Goal: Task Accomplishment & Management: Manage account settings

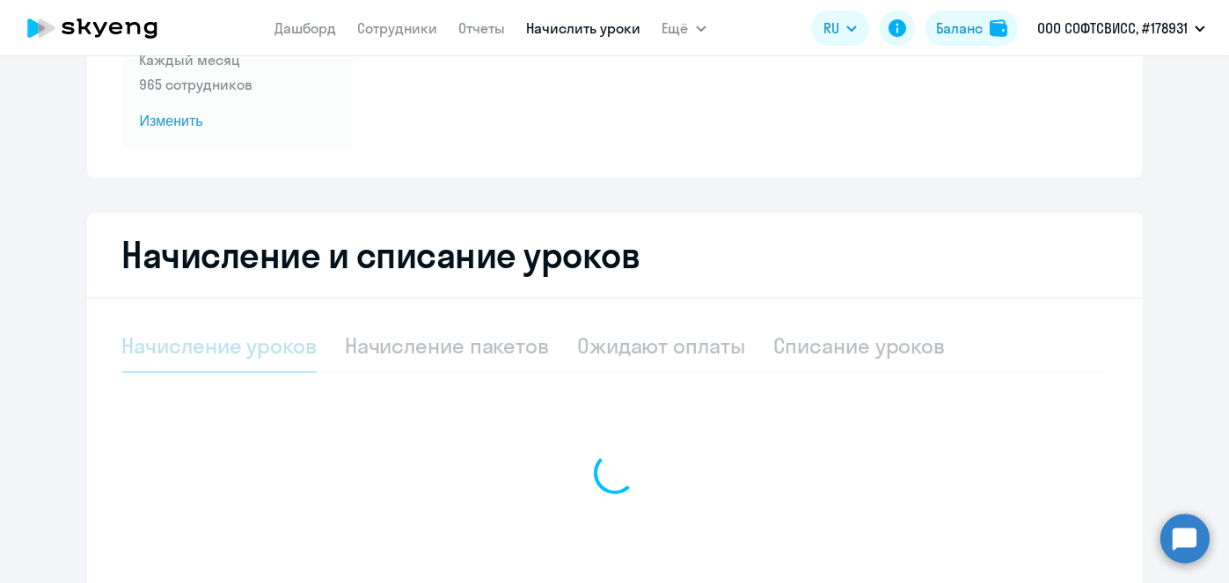
scroll to position [242, 0]
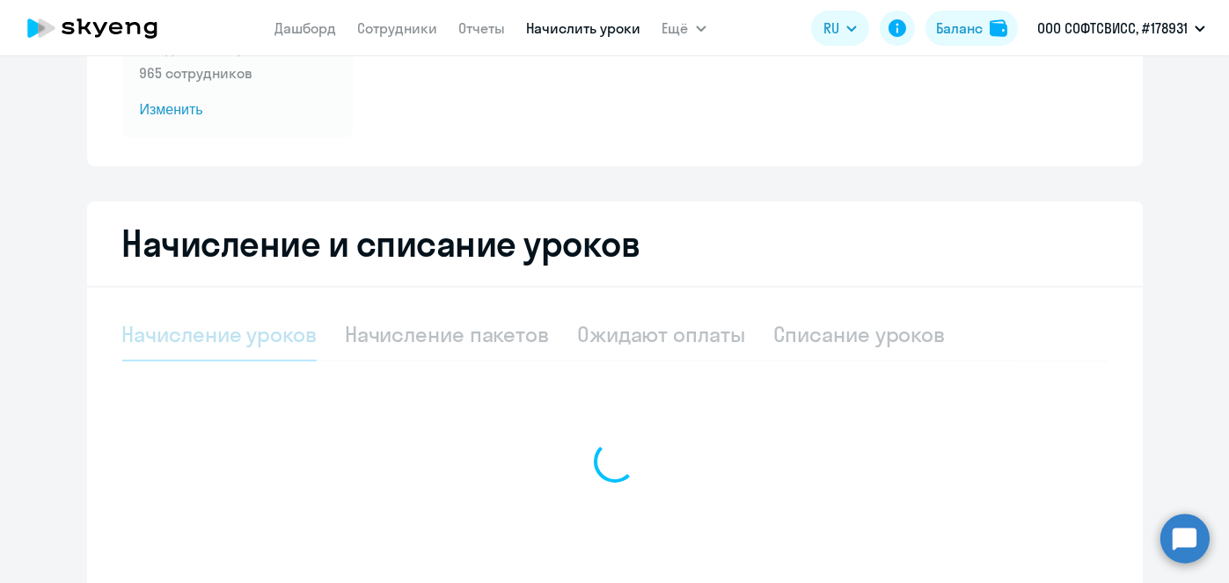
select select "10"
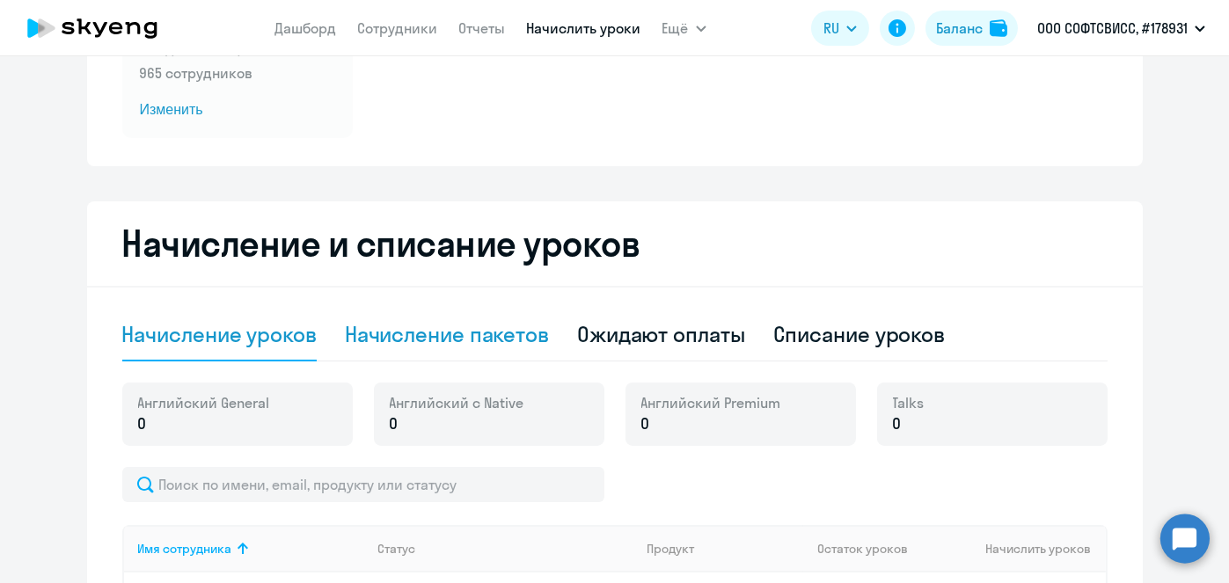
click at [459, 345] on div "Начисление пакетов" at bounding box center [447, 334] width 204 height 28
select select "10"
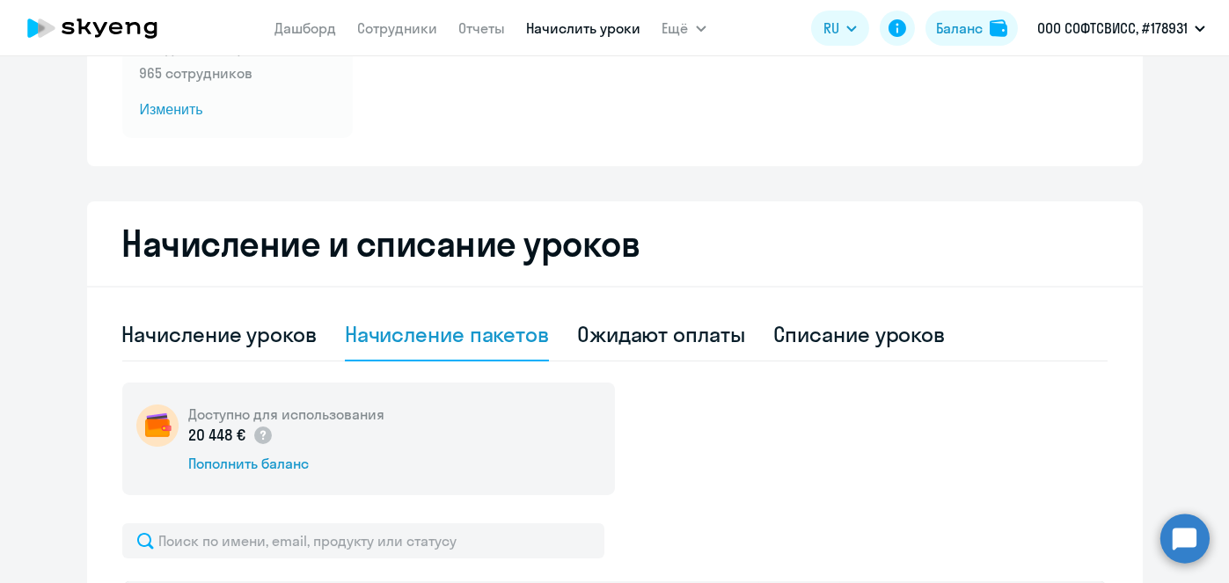
scroll to position [577, 0]
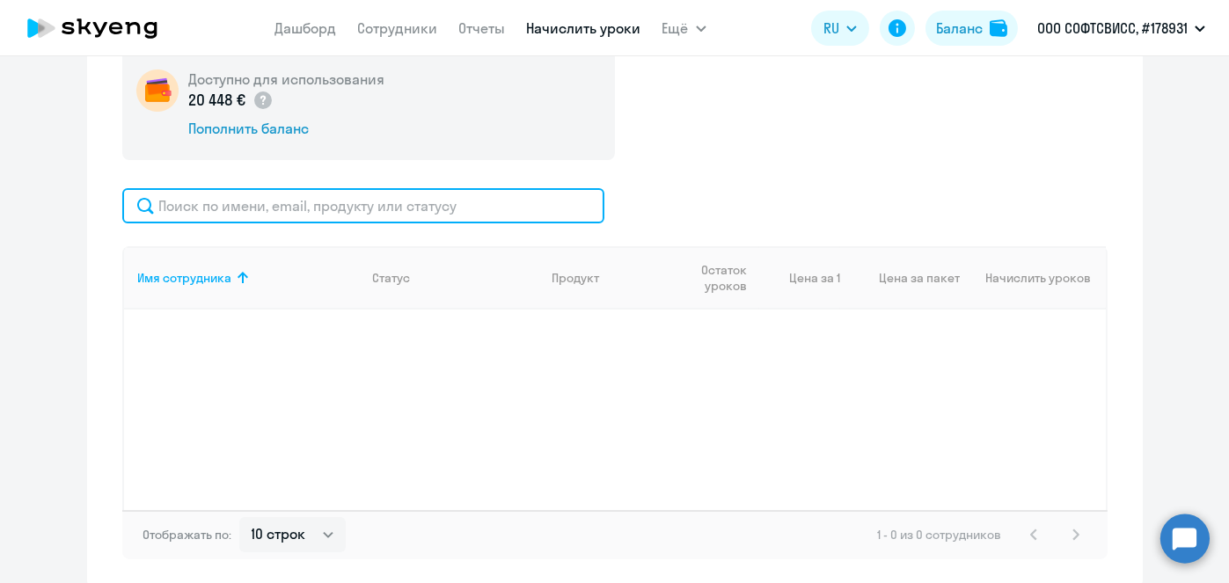
click at [429, 198] on input "text" at bounding box center [363, 205] width 482 height 35
paste input "Karpava"
type input "Karpava"
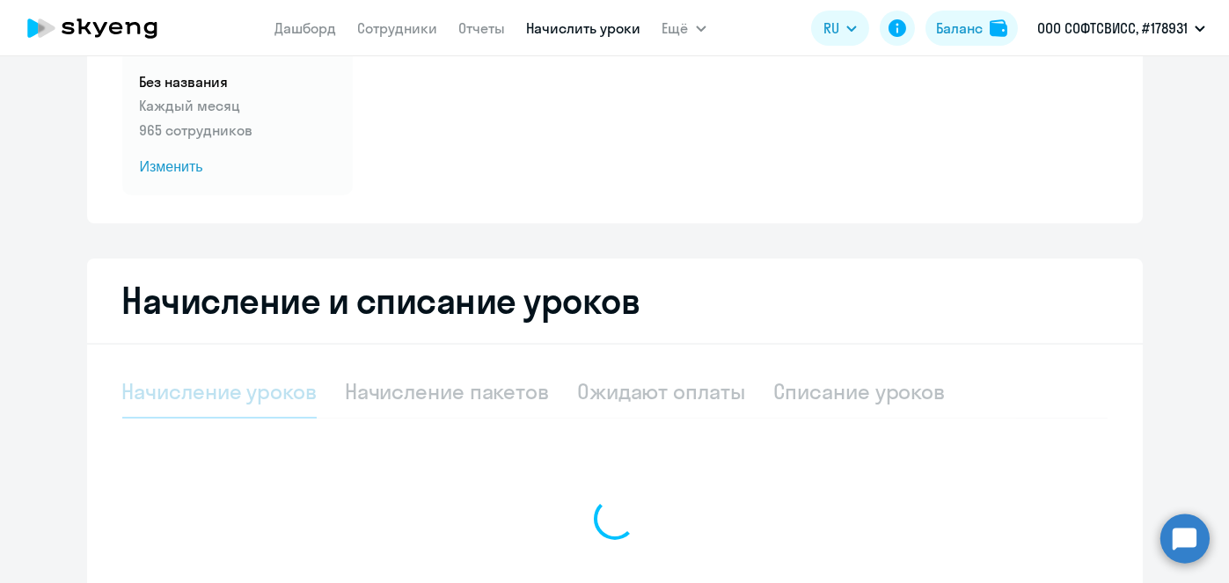
scroll to position [202, 0]
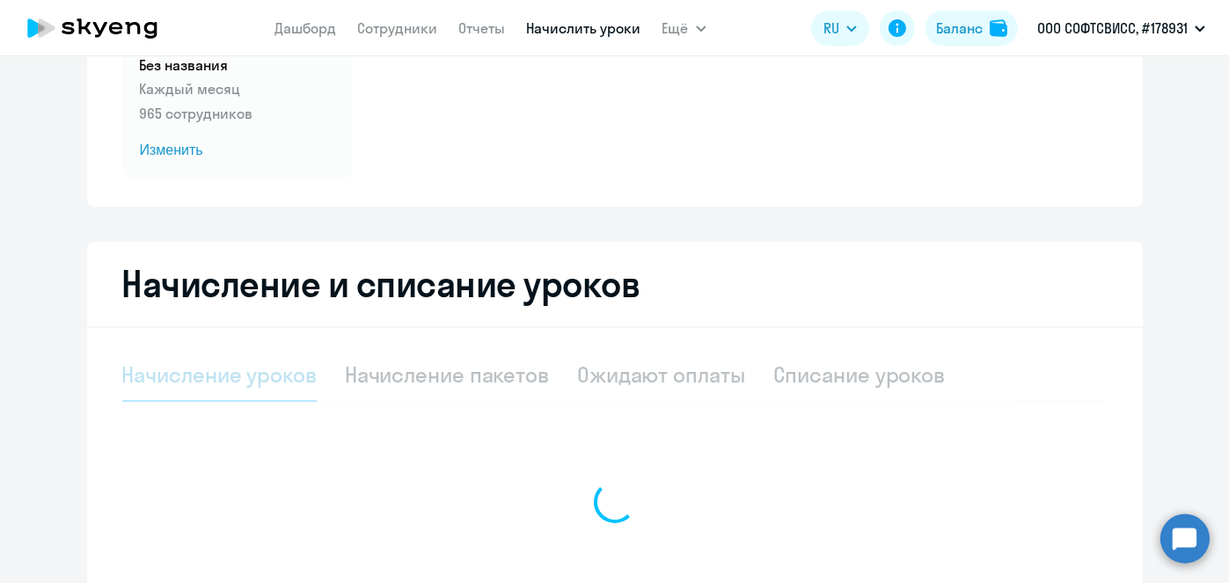
select select "10"
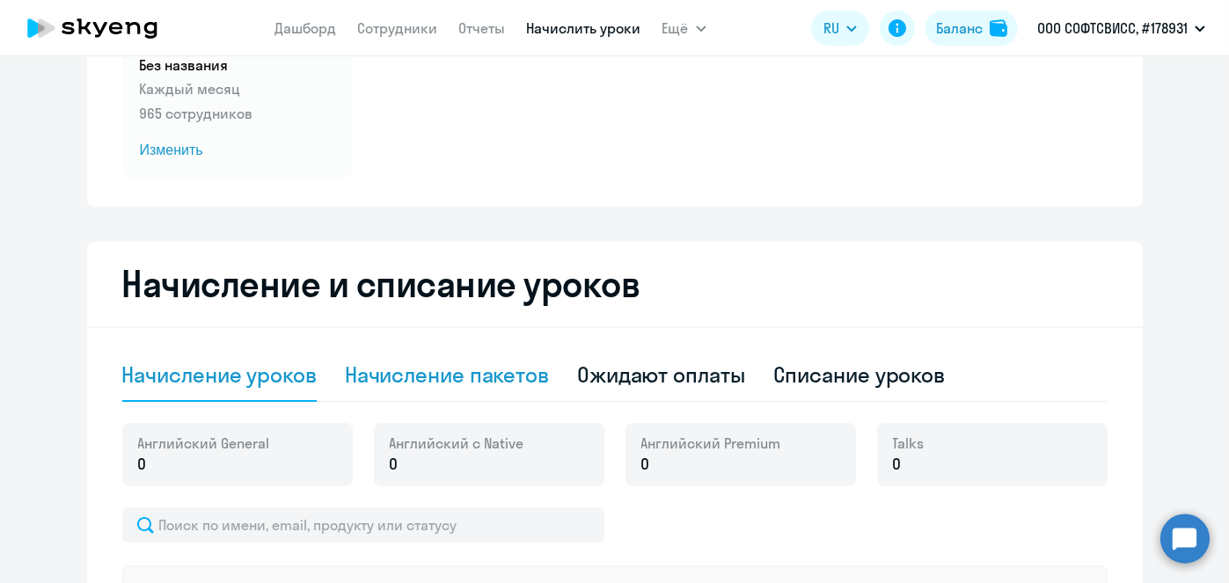
click at [465, 371] on div "Начисление пакетов" at bounding box center [447, 375] width 204 height 28
select select "10"
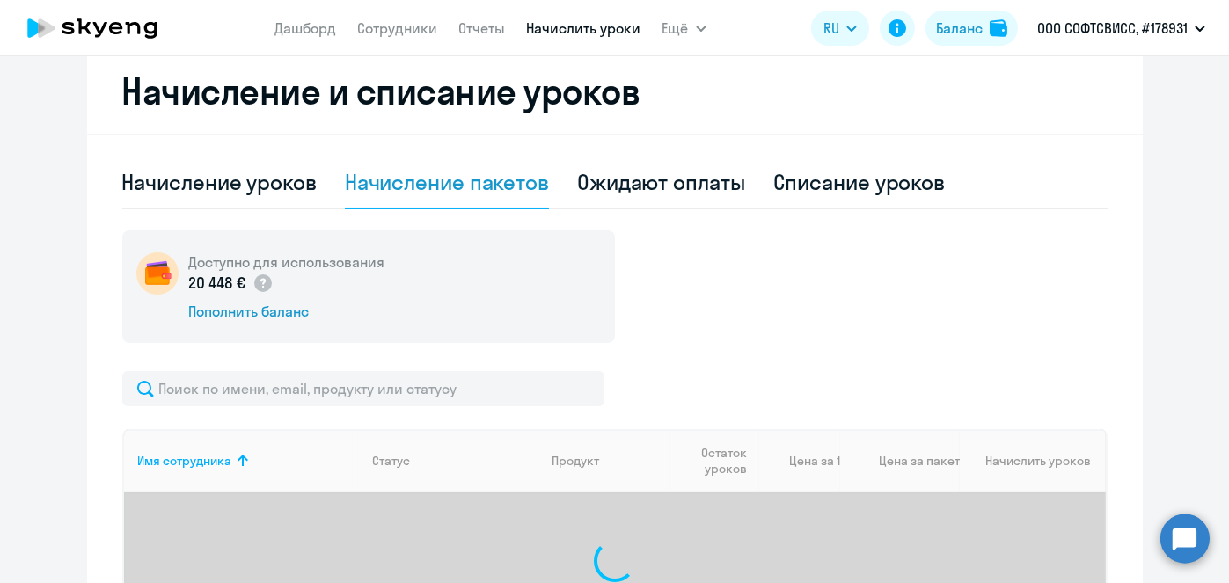
scroll to position [397, 0]
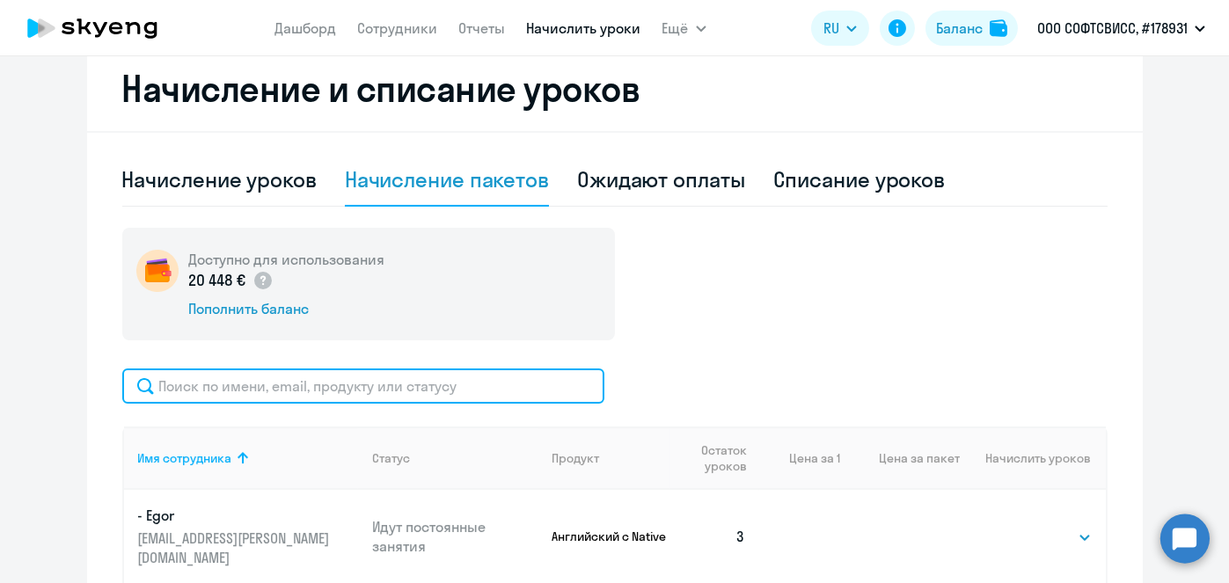
click at [528, 392] on input "text" at bounding box center [363, 386] width 482 height 35
paste input "Karpava"
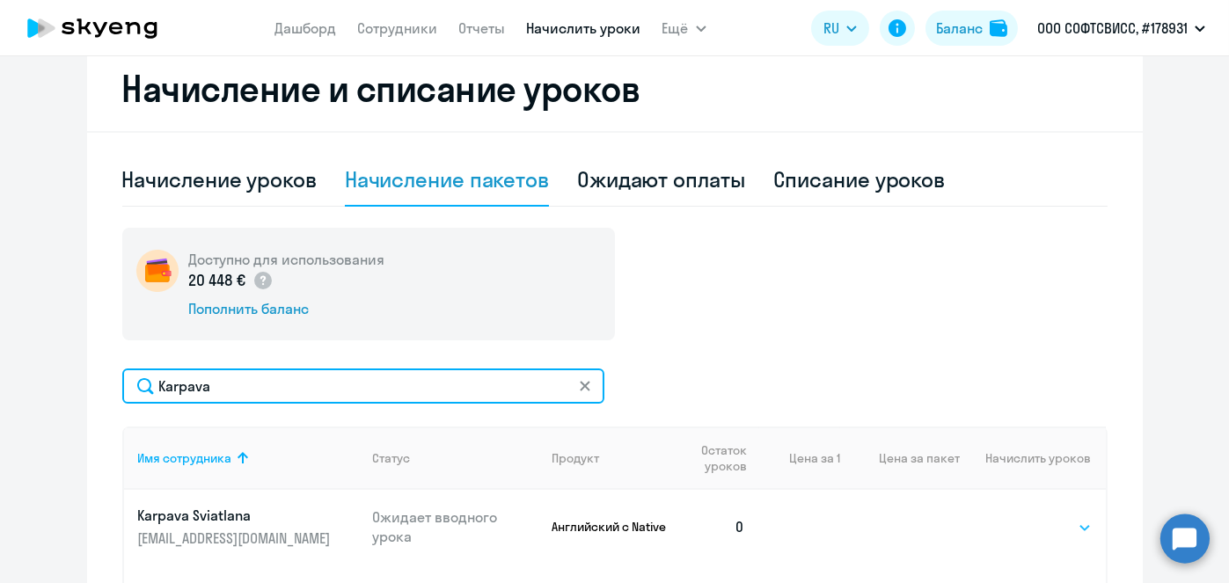
type input "Karpava"
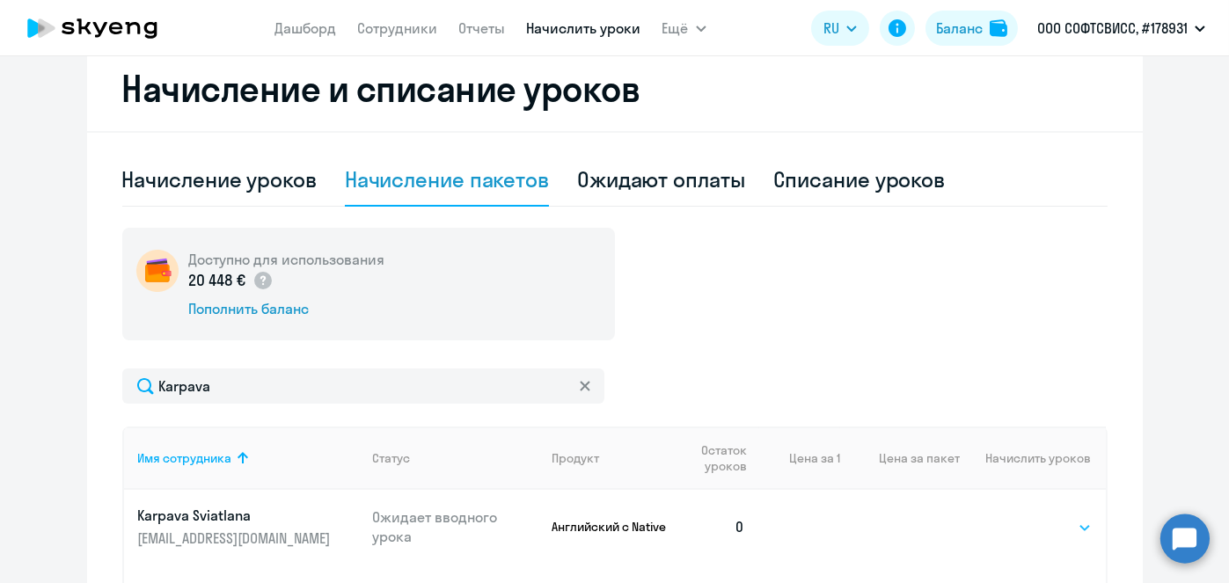
click at [1041, 527] on select "Выбрать 1 4 5 9 10 13" at bounding box center [1056, 527] width 72 height 21
select select "4"
click at [1020, 517] on select "Выбрать 1 4 5 9 10 13" at bounding box center [1056, 527] width 72 height 21
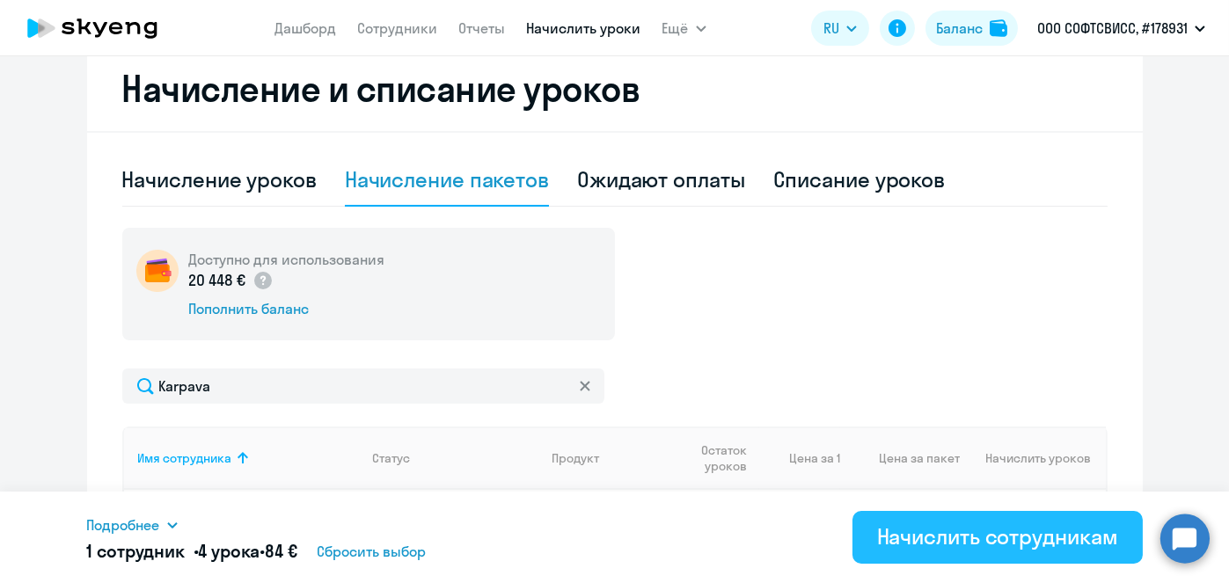
click at [994, 537] on div "Начислить сотрудникам" at bounding box center [997, 537] width 241 height 28
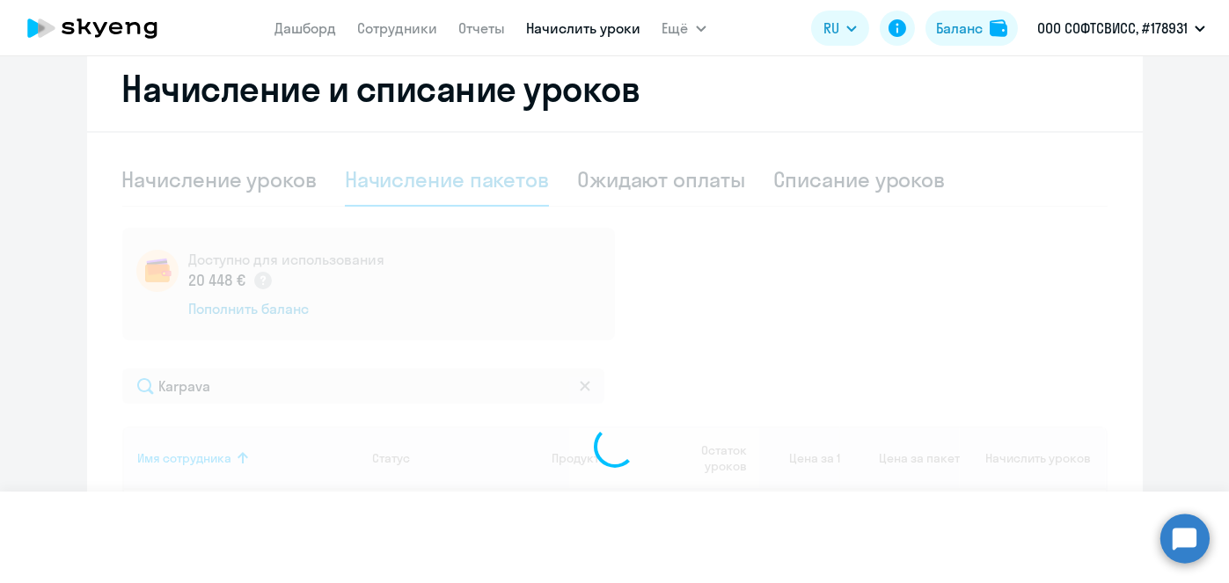
select select
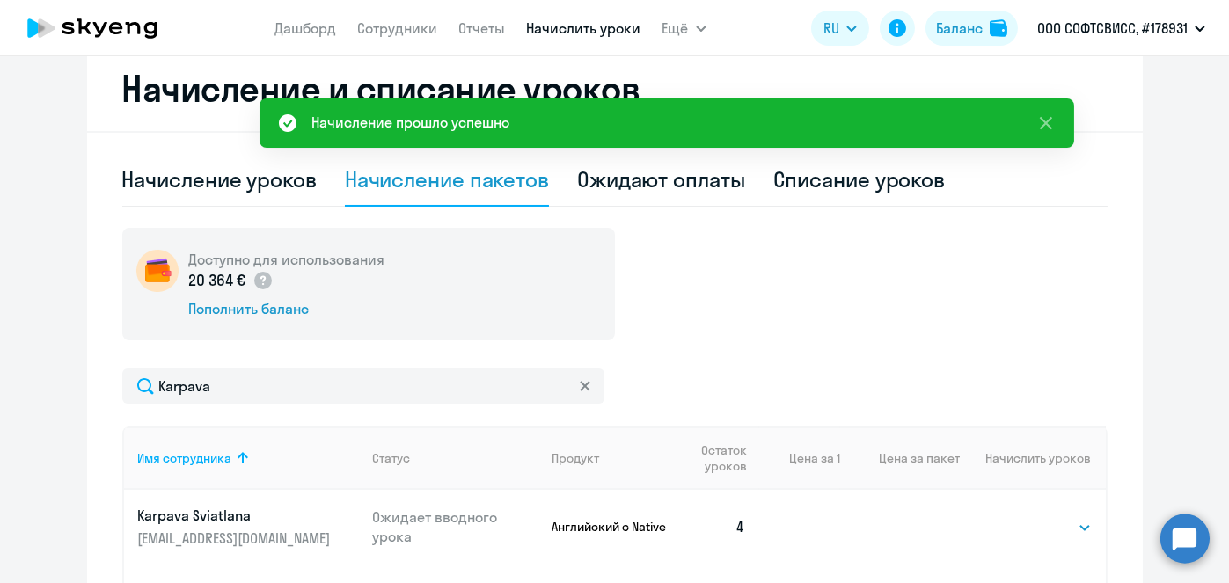
scroll to position [0, 0]
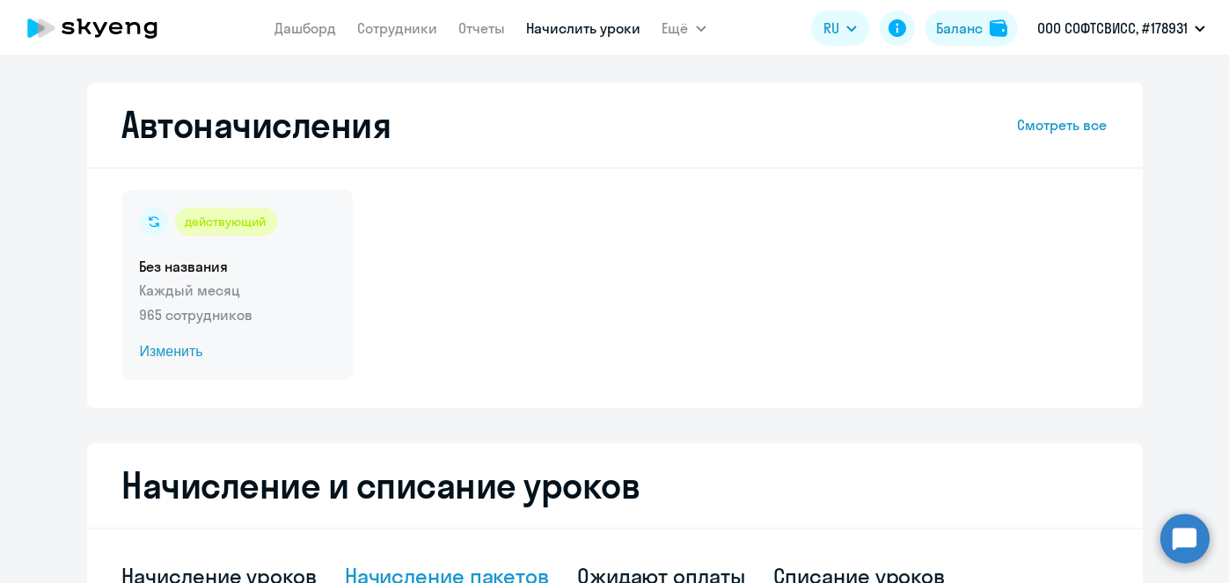
click at [165, 355] on span "Изменить" at bounding box center [237, 351] width 195 height 21
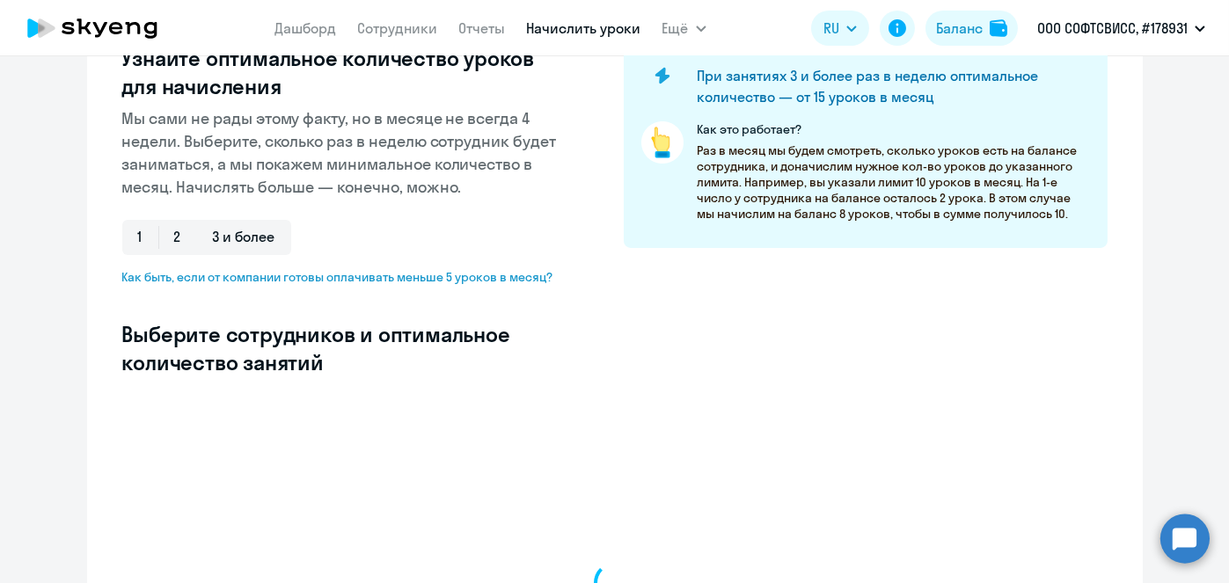
scroll to position [286, 0]
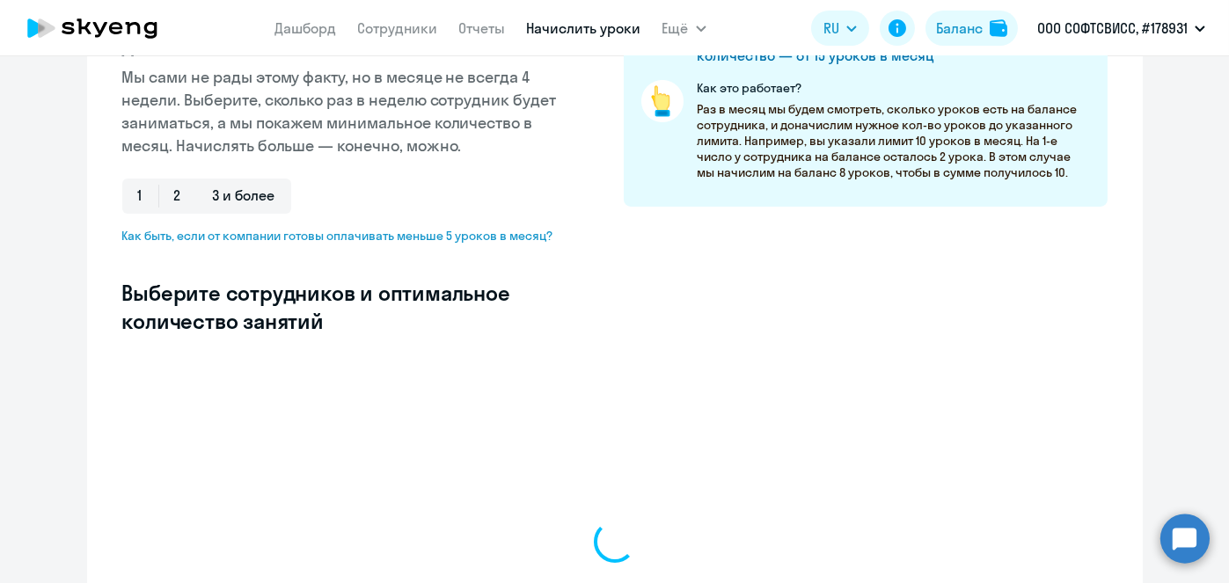
click at [425, 249] on div "Введите название шаблона Без названия Выберите тип шаблона Автоначисления при н…" at bounding box center [615, 136] width 986 height 442
select select "10"
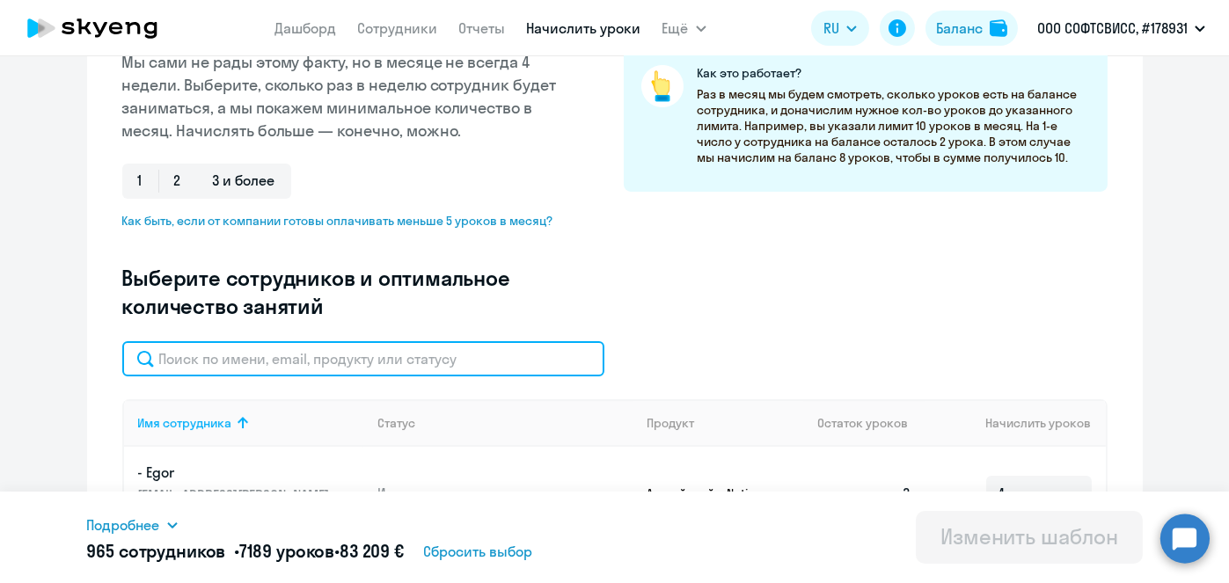
scroll to position [409, 0]
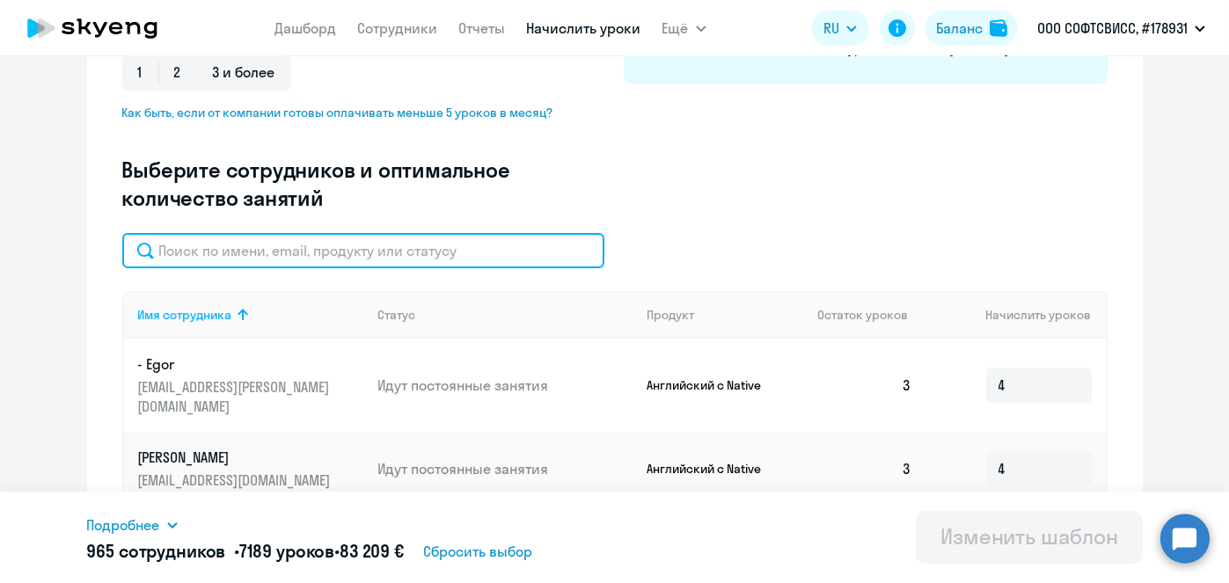
click at [425, 249] on input "text" at bounding box center [363, 250] width 482 height 35
paste input "Karpava"
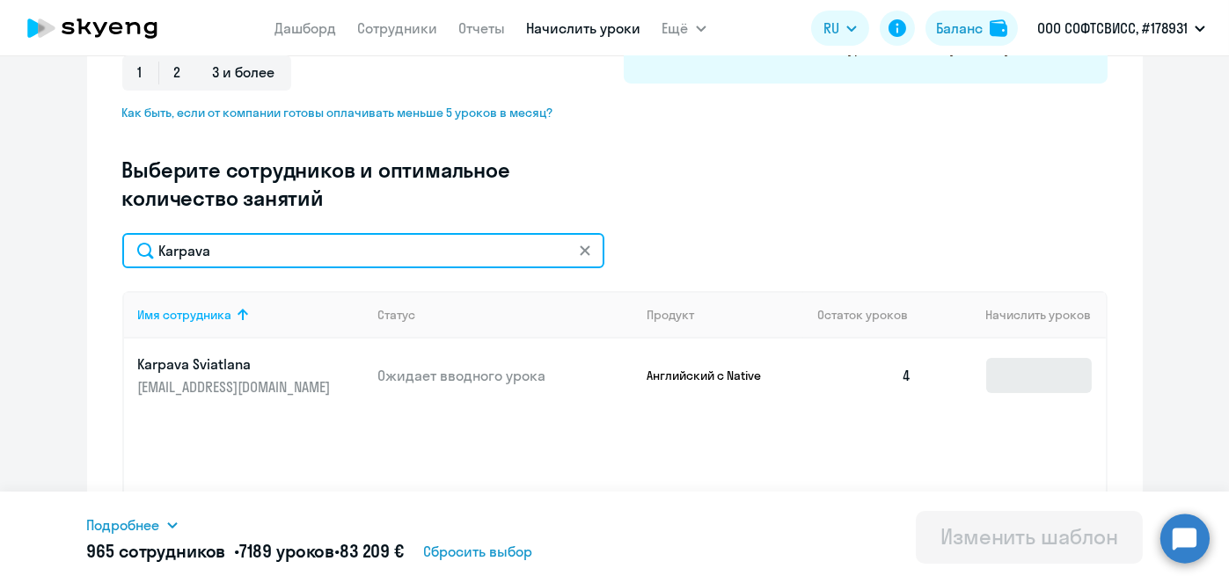
type input "Karpava"
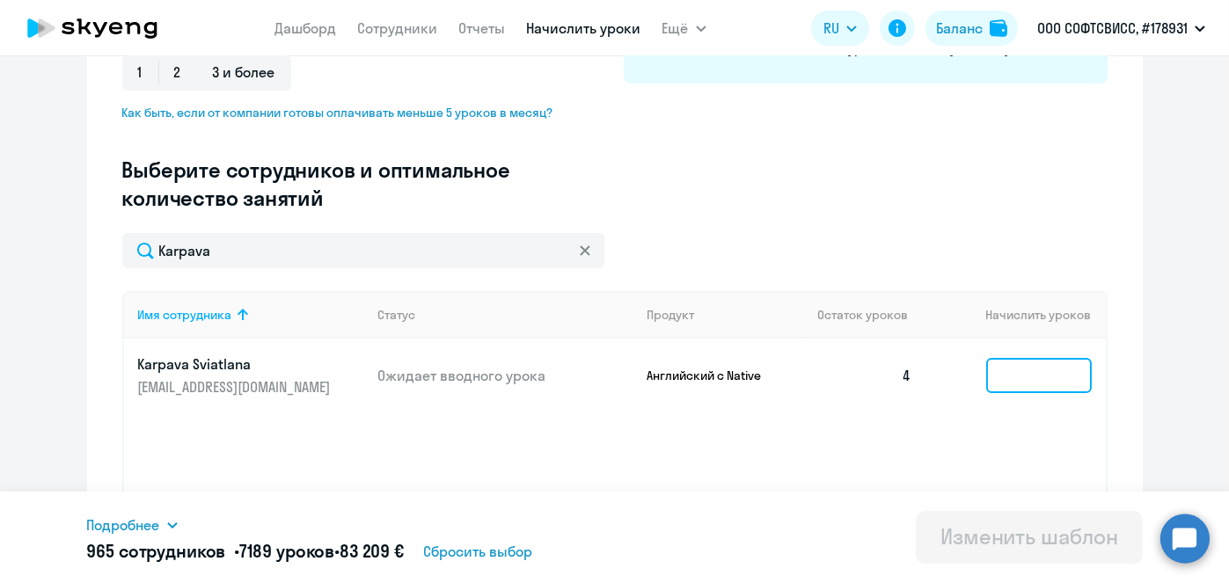
click at [1011, 378] on input at bounding box center [1040, 375] width 106 height 35
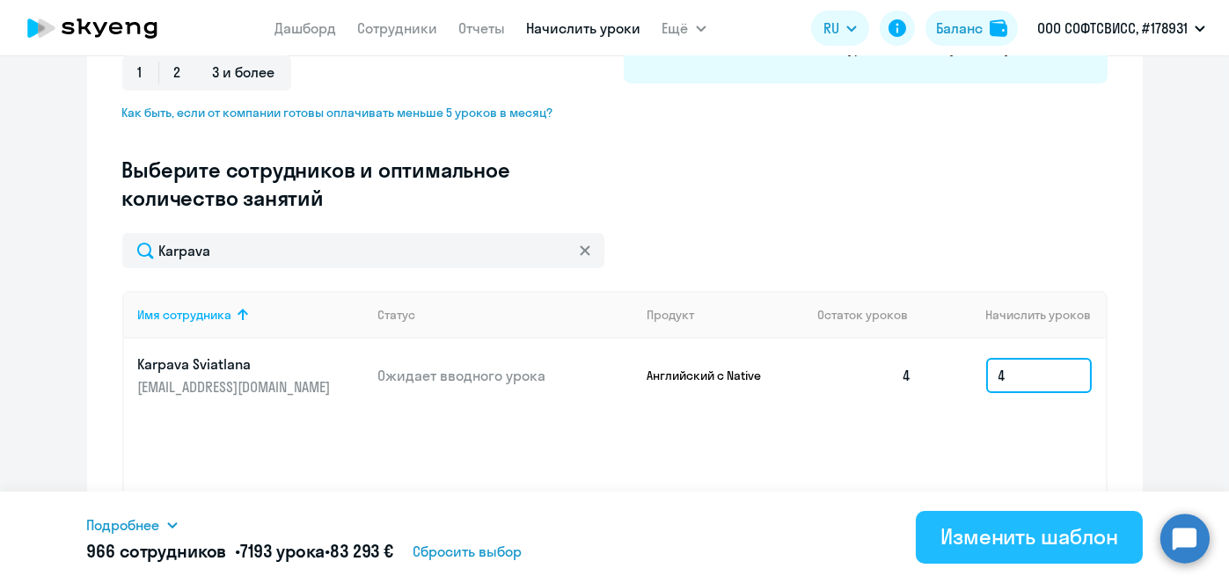
type input "4"
click at [1014, 534] on div "Изменить шаблон" at bounding box center [1030, 537] width 178 height 28
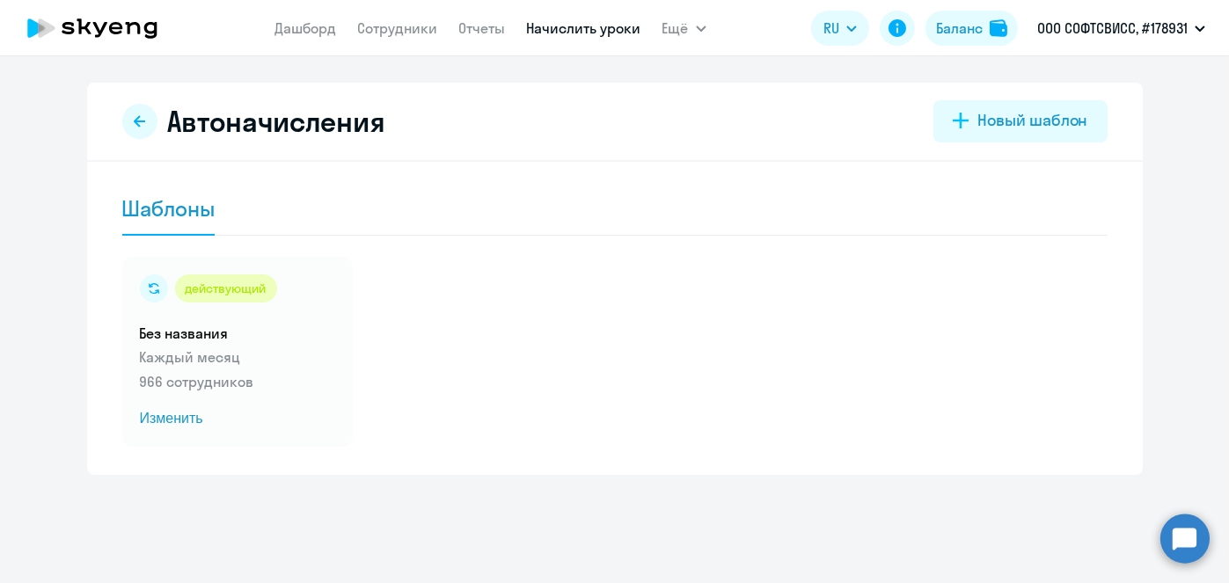
click at [583, 27] on link "Начислить уроки" at bounding box center [584, 28] width 114 height 18
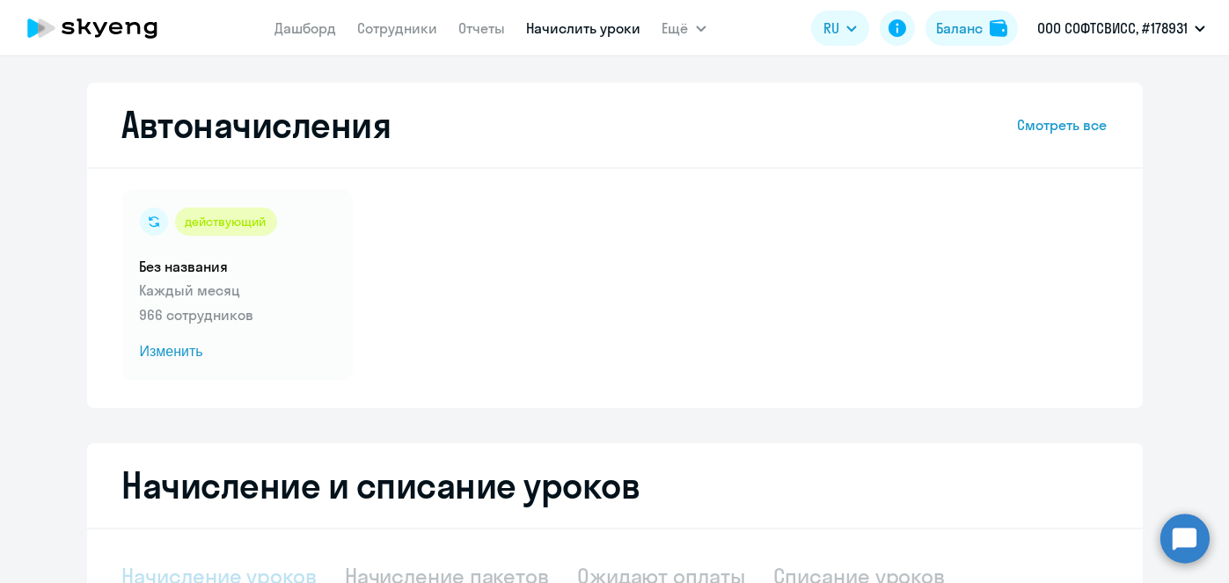
scroll to position [268, 0]
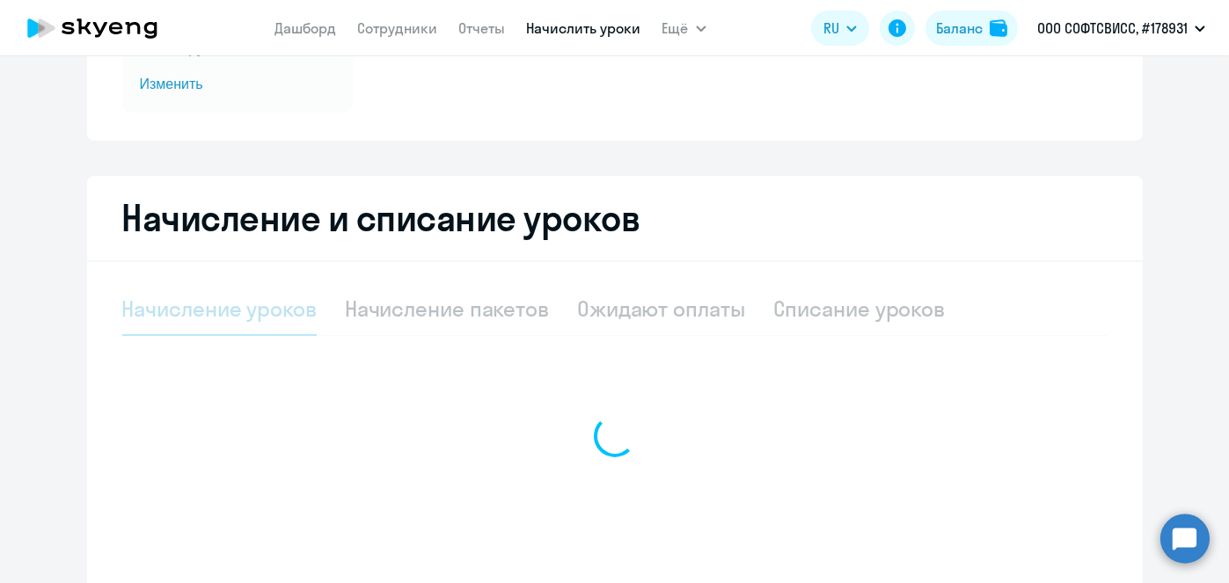
select select "10"
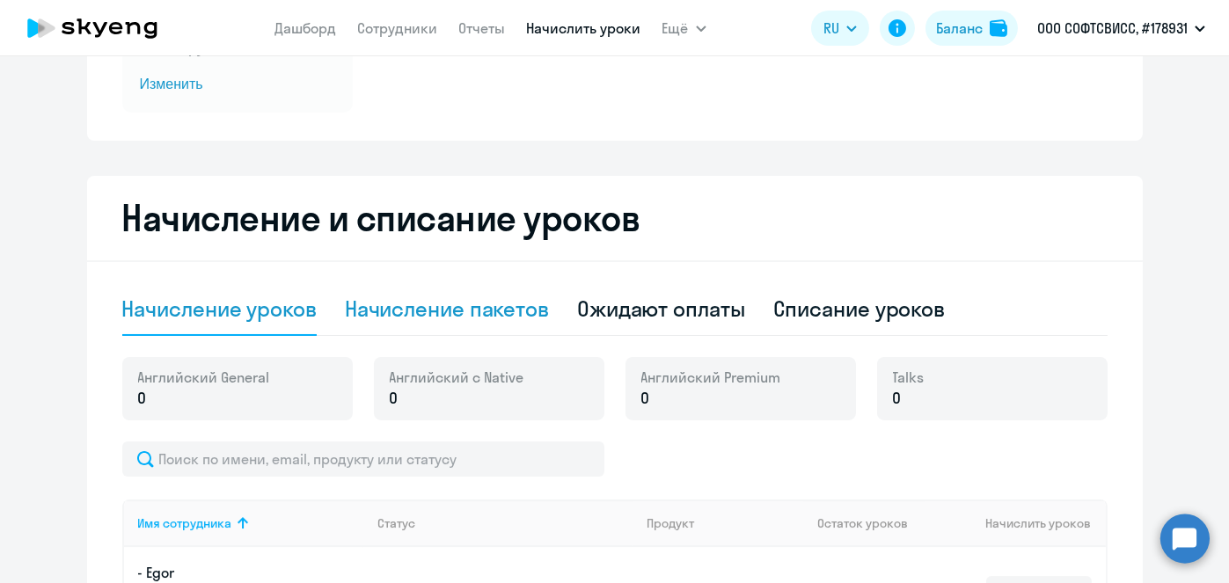
click at [455, 304] on div "Начисление пакетов" at bounding box center [447, 309] width 204 height 28
select select "10"
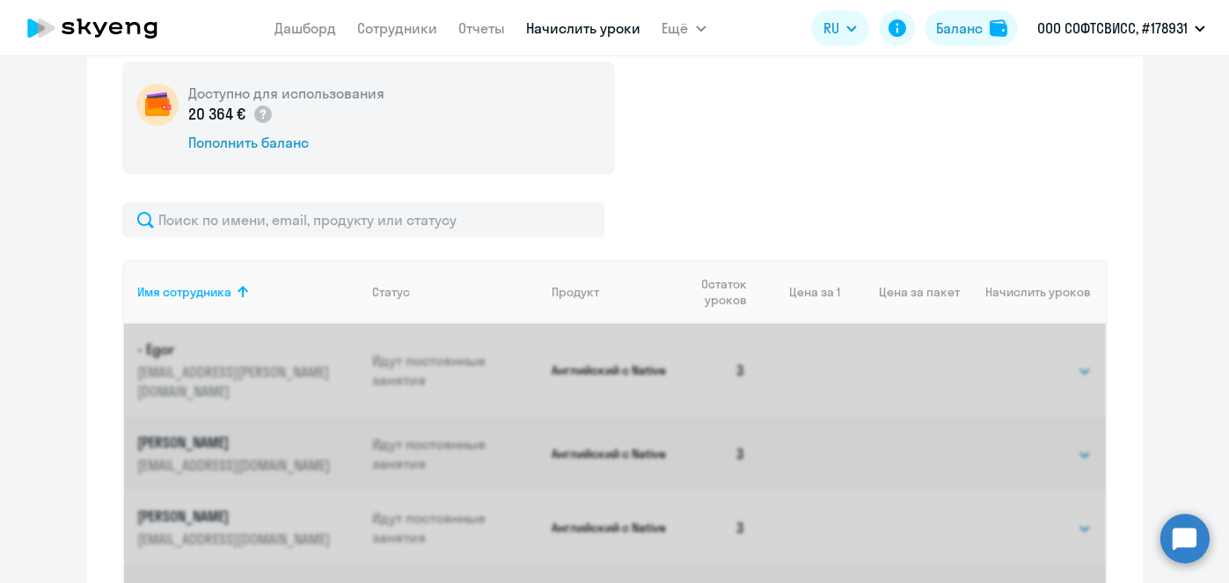
scroll to position [554, 0]
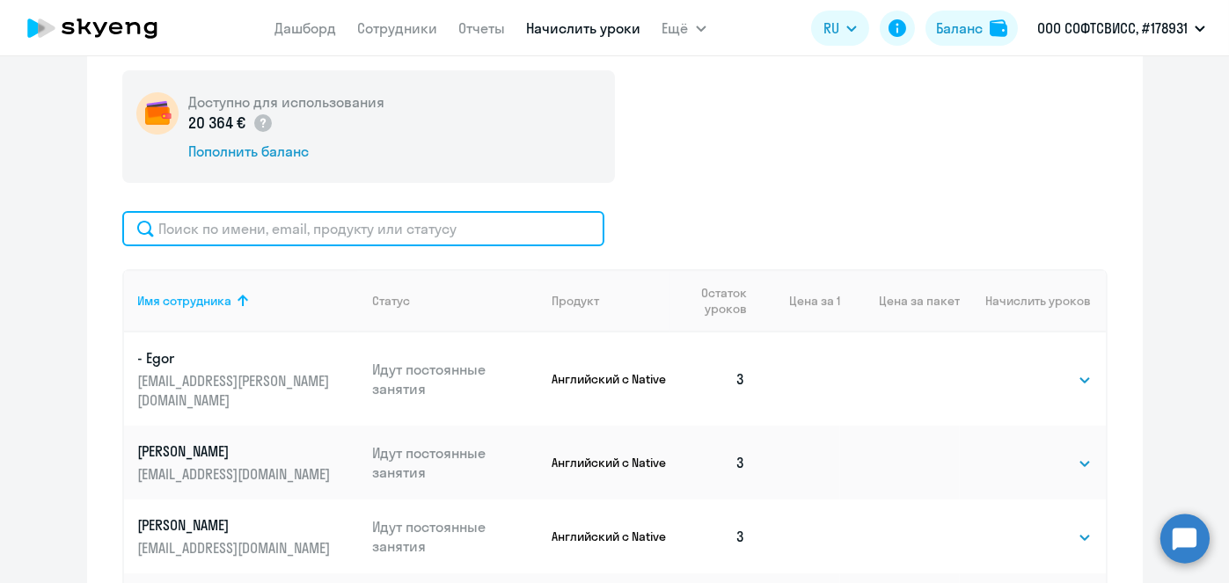
click at [409, 231] on input "text" at bounding box center [363, 228] width 482 height 35
paste input "Ivanova"
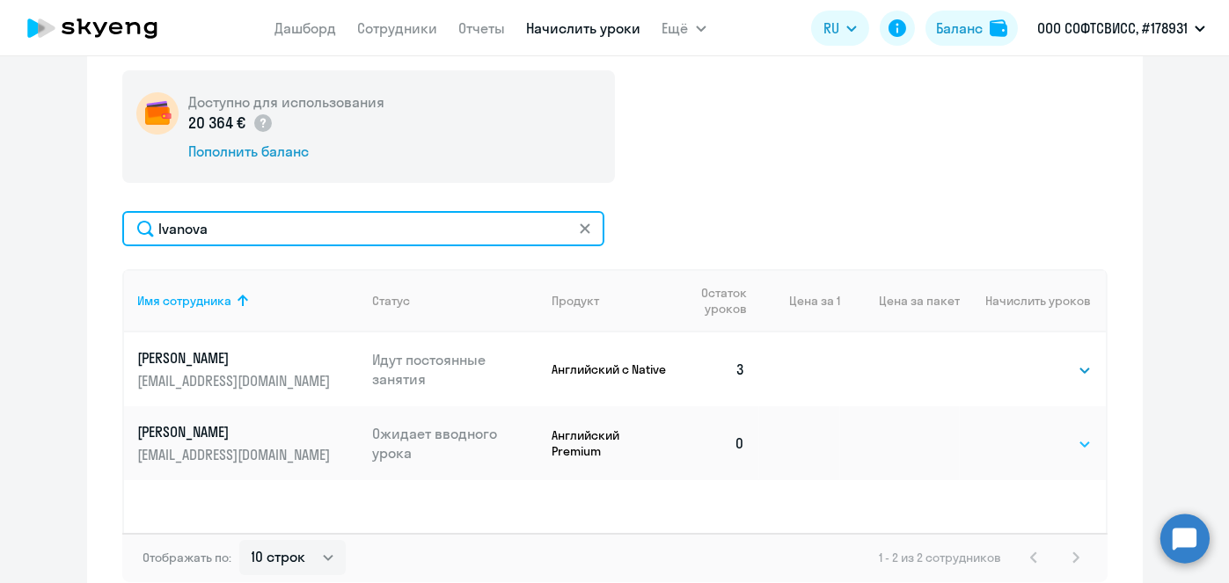
type input "Ivanova"
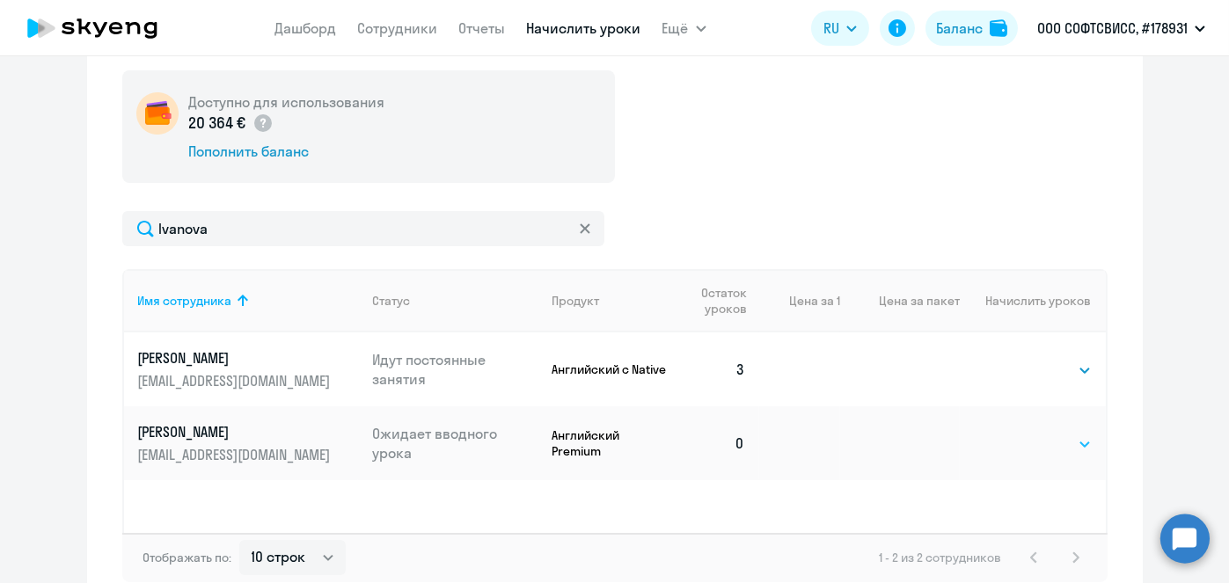
click at [1042, 444] on select "Выбрать 8 16 32 64" at bounding box center [1056, 444] width 72 height 21
select select "8"
click at [1020, 434] on select "Выбрать 8 16 32 64" at bounding box center [1056, 444] width 72 height 21
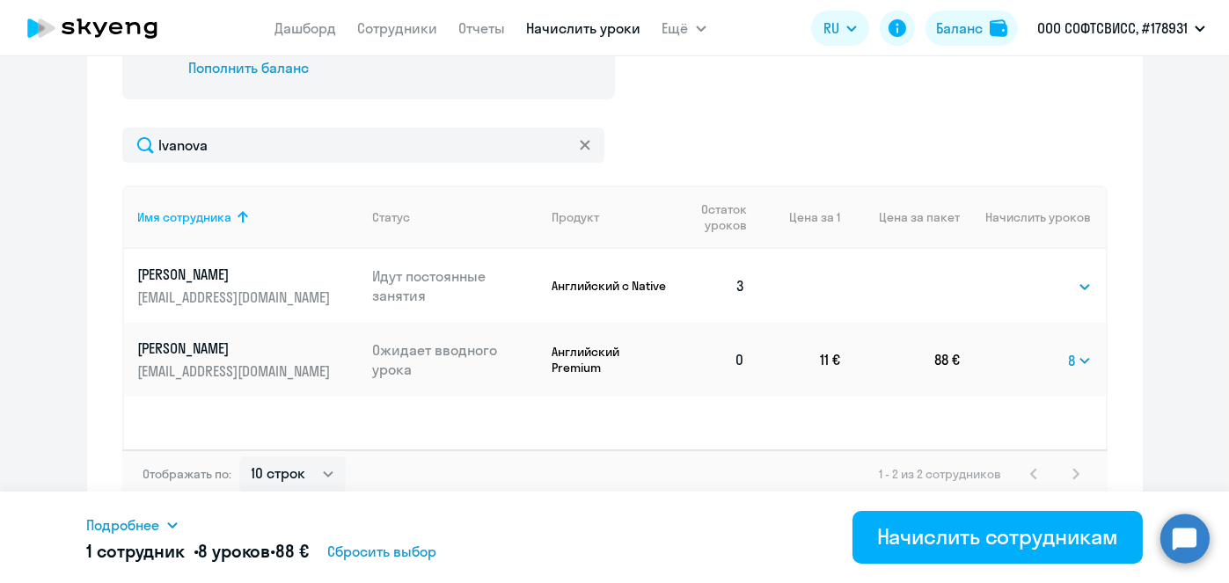
scroll to position [641, 0]
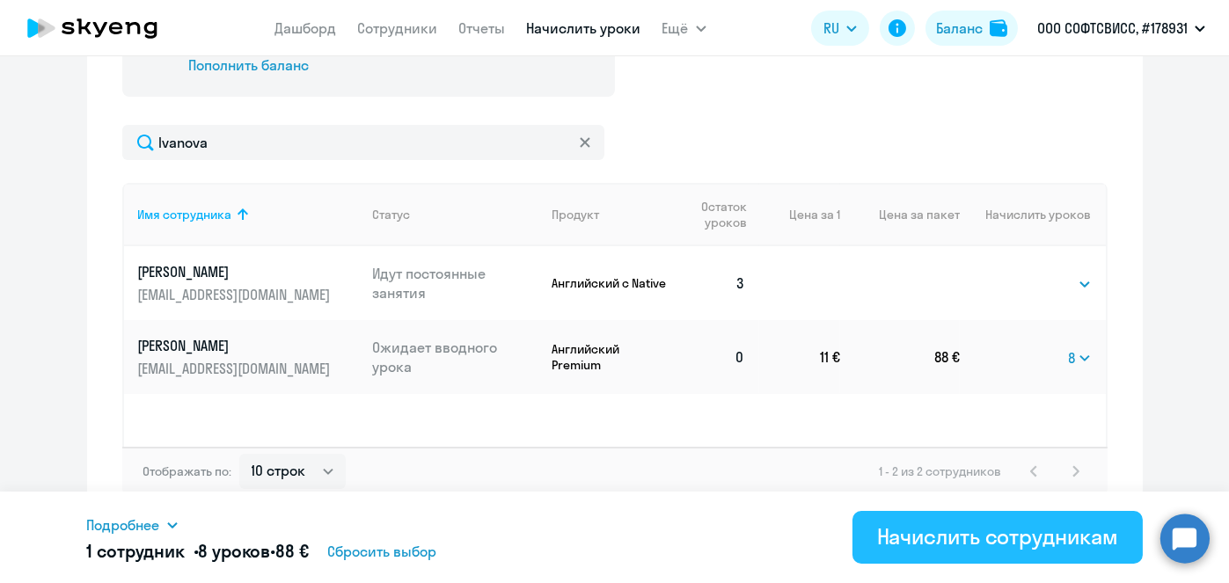
click at [969, 546] on div "Начислить сотрудникам" at bounding box center [997, 537] width 241 height 28
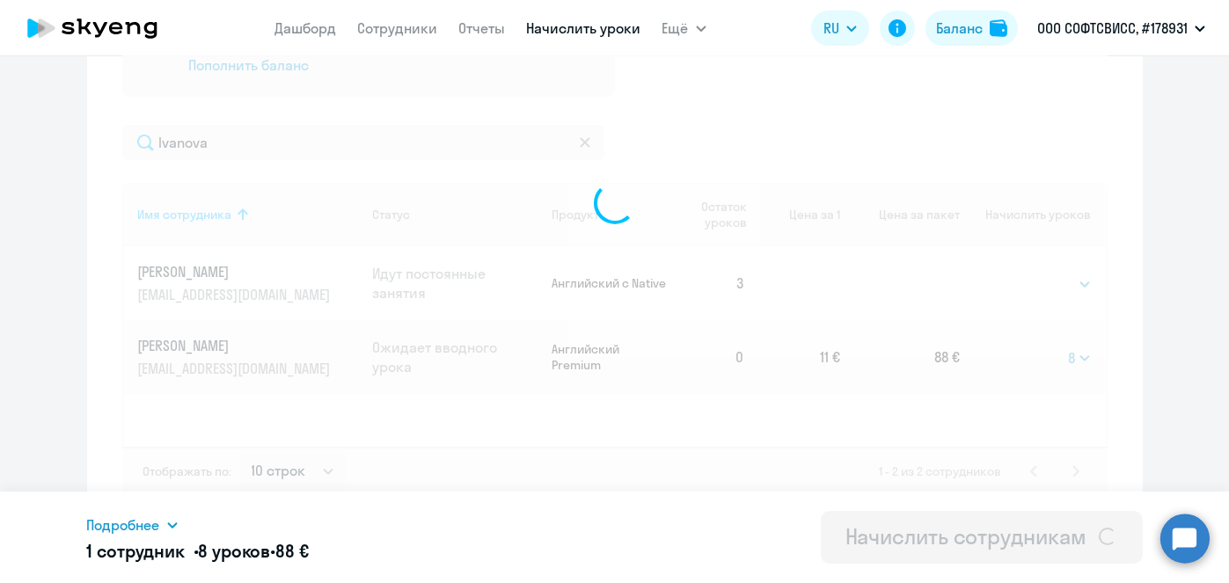
select select
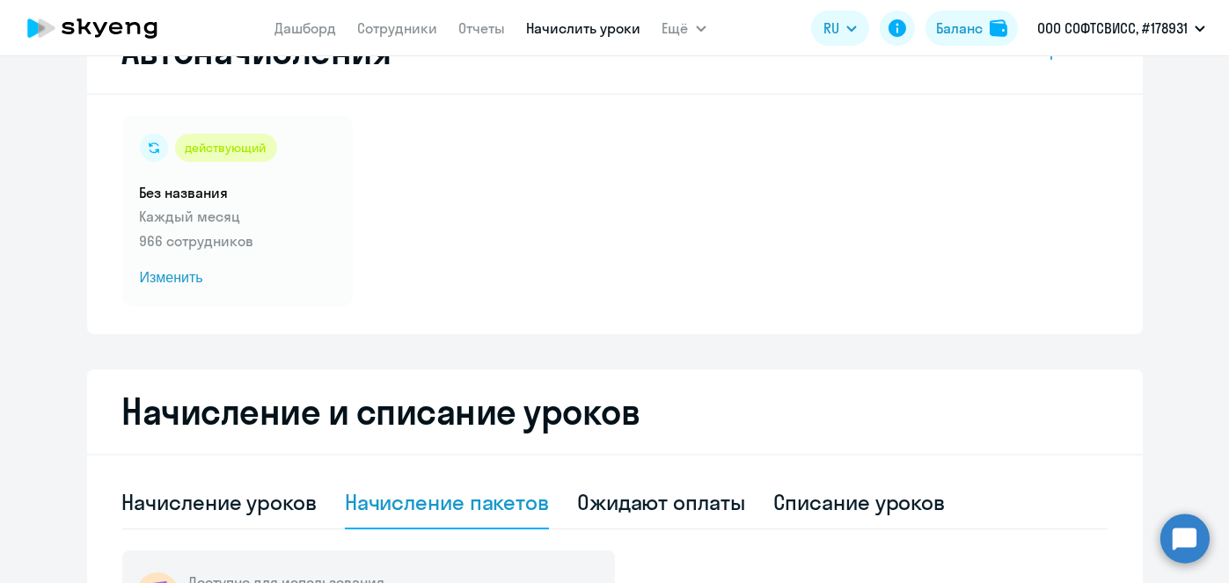
scroll to position [77, 0]
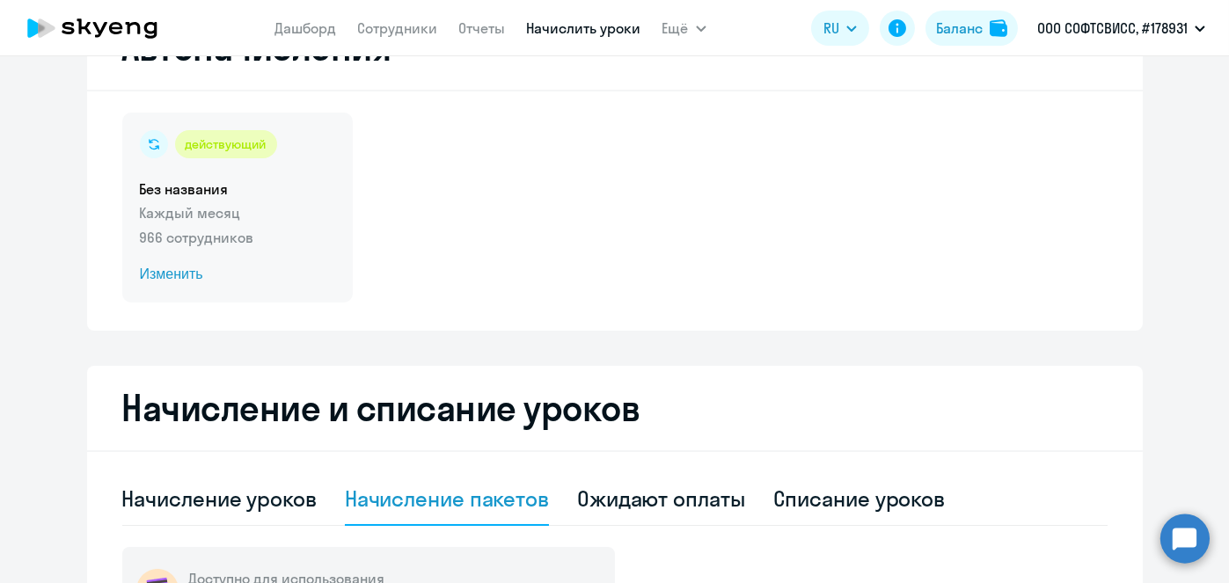
click at [166, 277] on span "Изменить" at bounding box center [237, 274] width 195 height 21
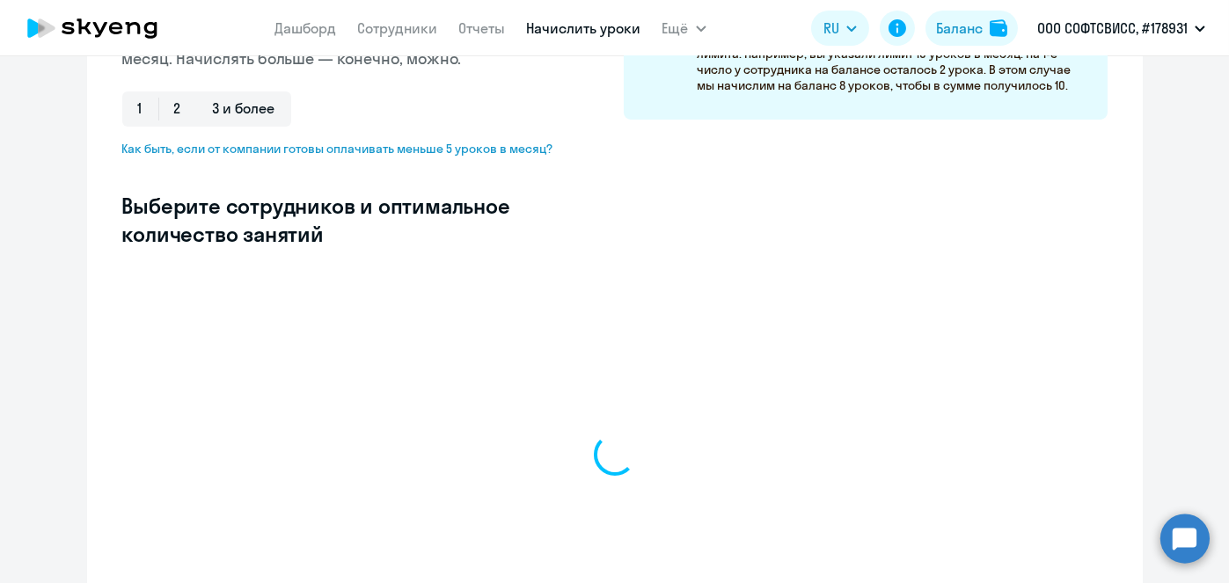
scroll to position [375, 0]
select select "10"
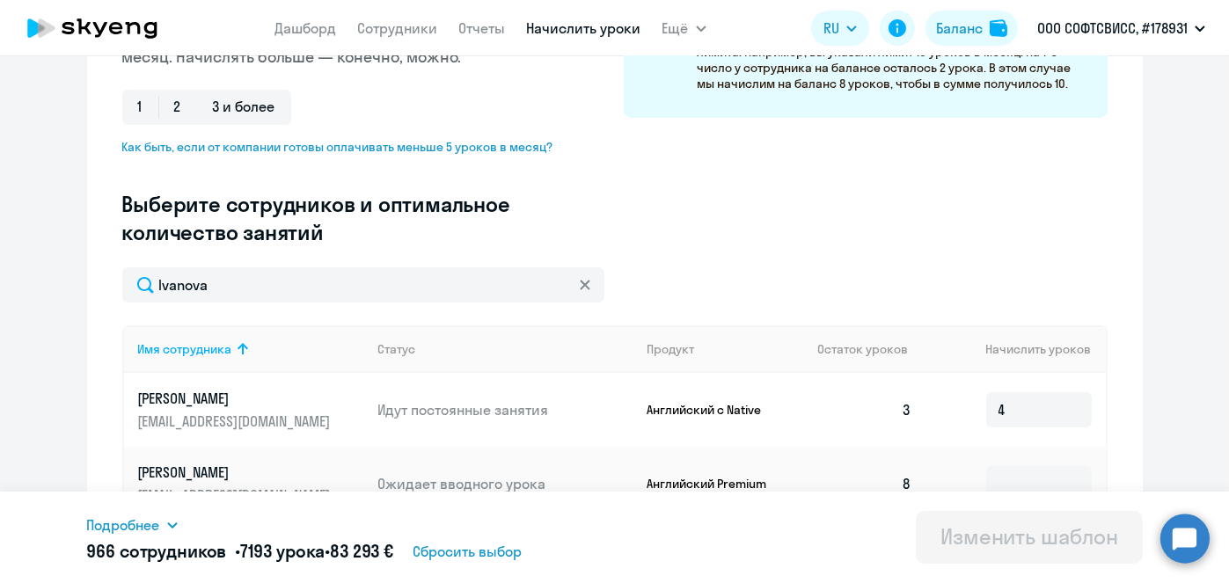
type input "Ivanova"
click at [1023, 473] on input at bounding box center [1040, 483] width 106 height 35
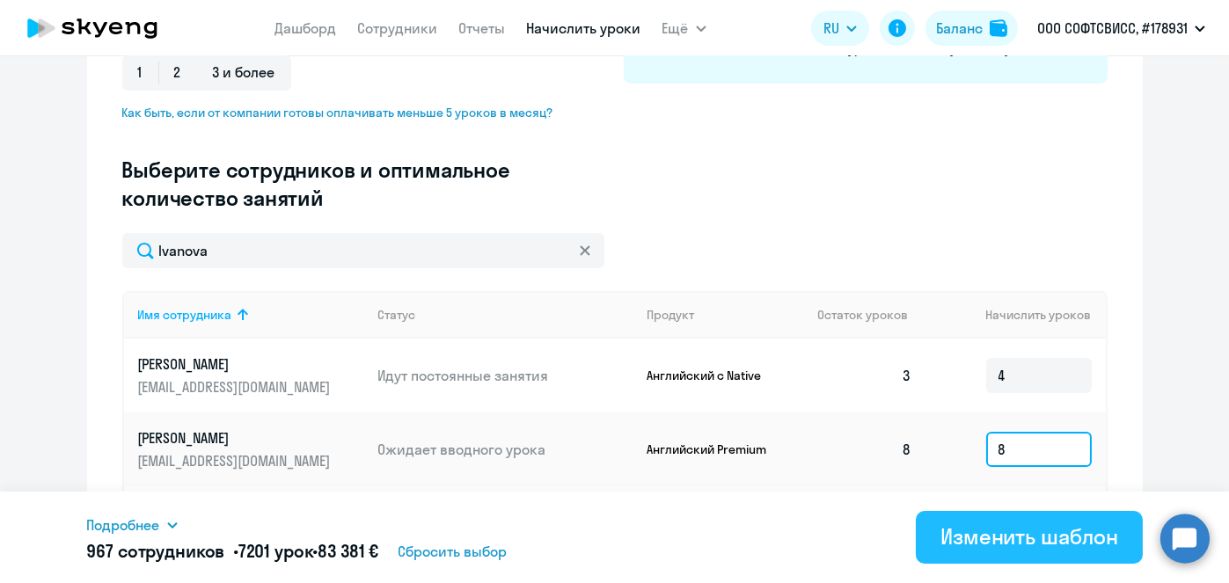
type input "8"
click at [1025, 539] on div "Изменить шаблон" at bounding box center [1030, 537] width 178 height 28
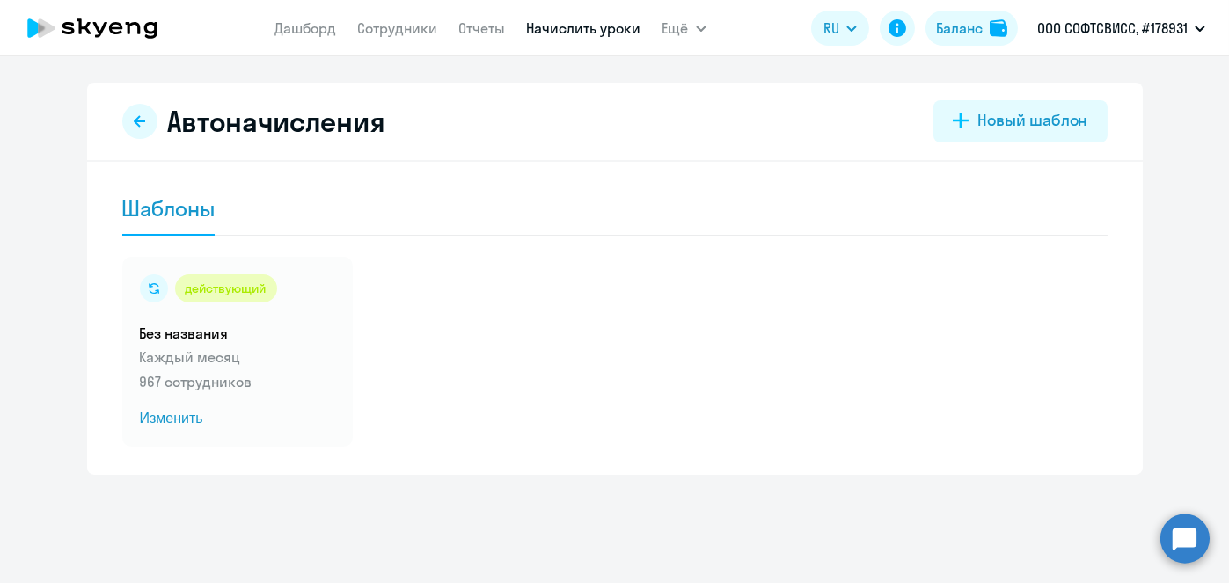
click at [573, 31] on link "Начислить уроки" at bounding box center [584, 28] width 114 height 18
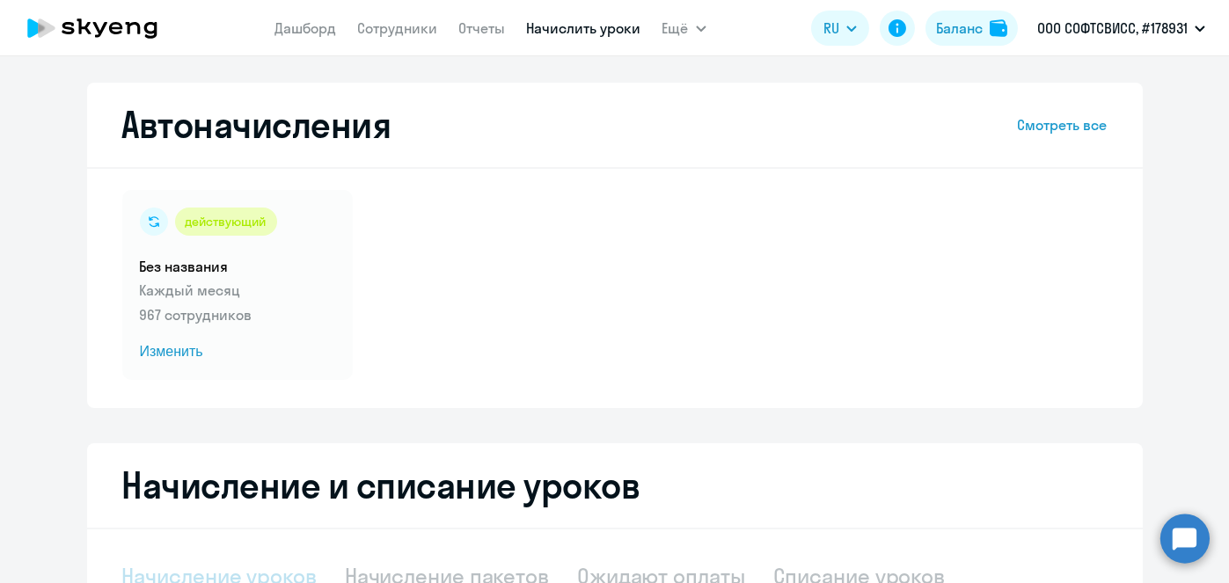
select select "10"
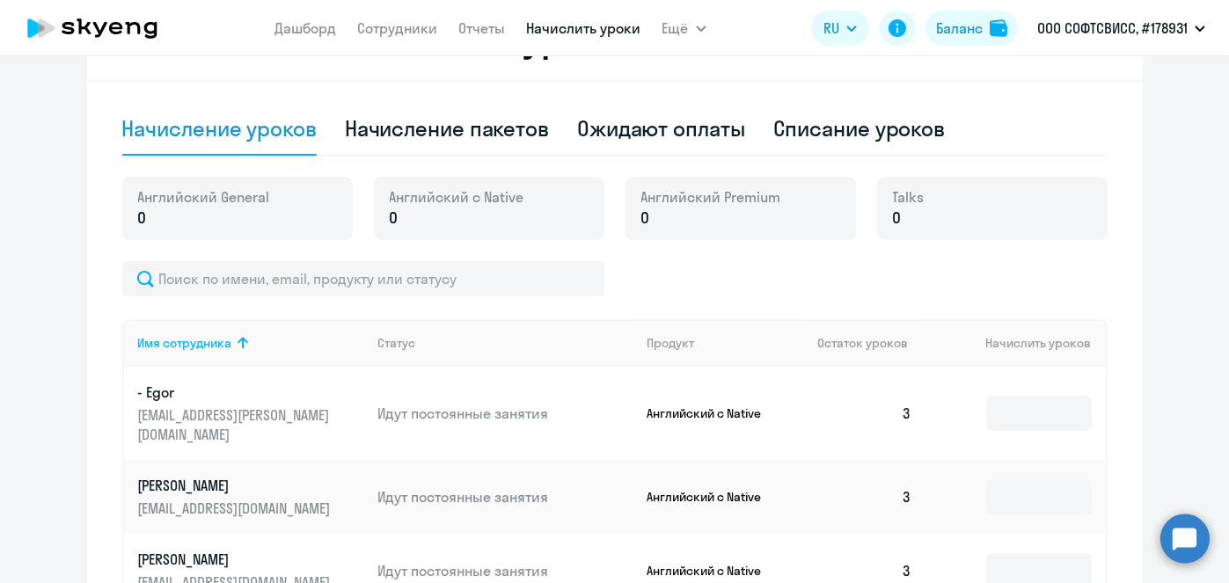
scroll to position [445, 0]
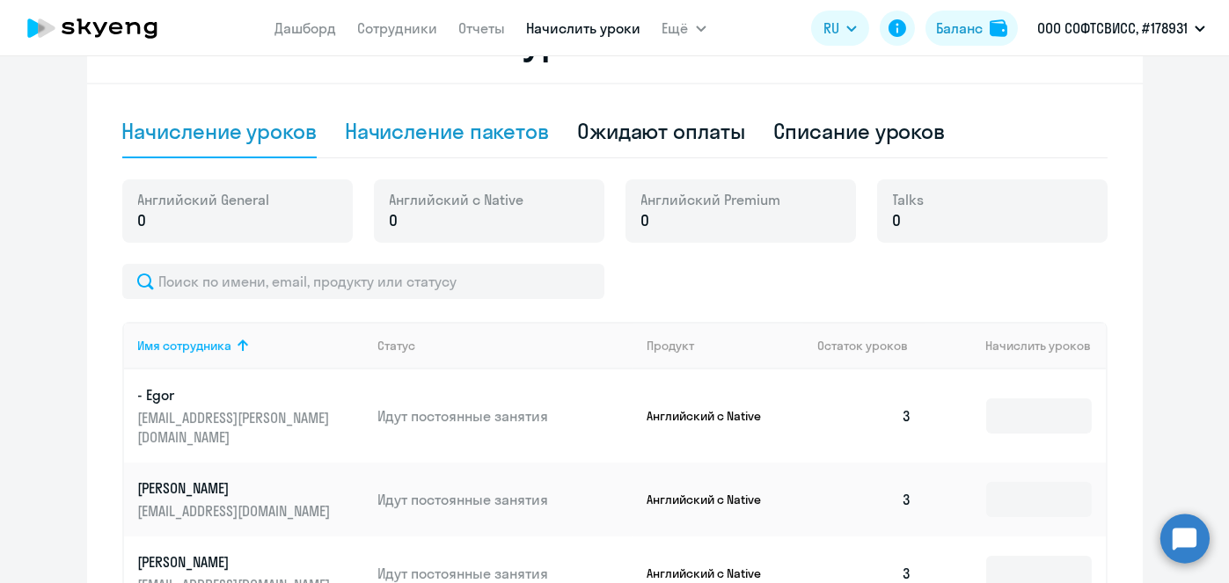
click at [466, 141] on div "Начисление пакетов" at bounding box center [447, 131] width 204 height 28
select select "10"
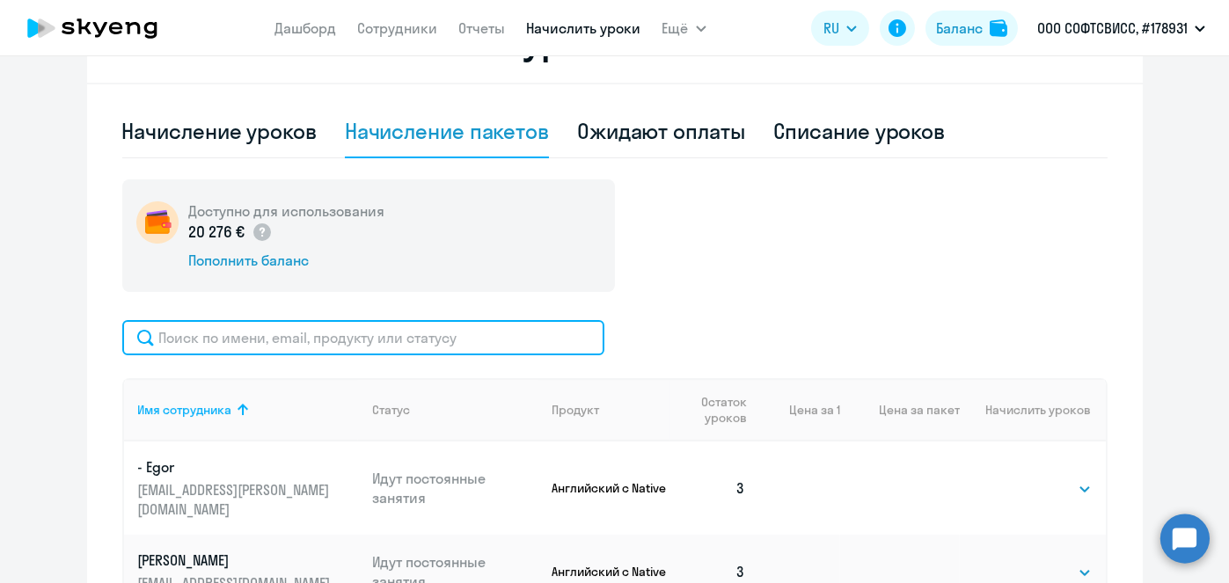
click at [549, 336] on input "text" at bounding box center [363, 337] width 482 height 35
paste input "Pilipionak"
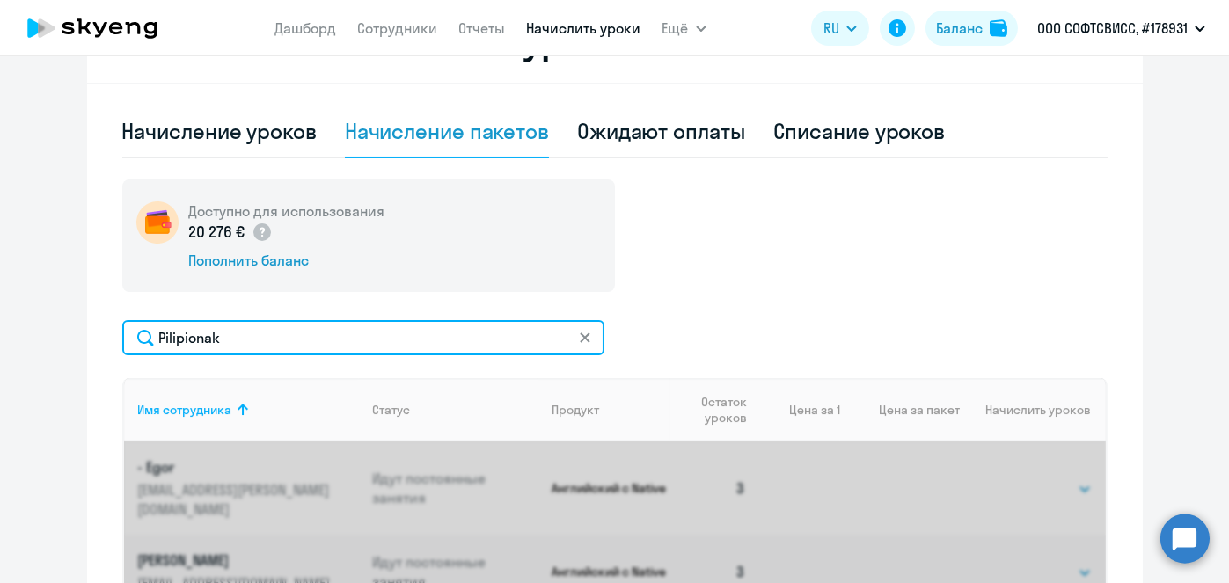
click at [549, 336] on input "Pilipionak" at bounding box center [363, 337] width 482 height 35
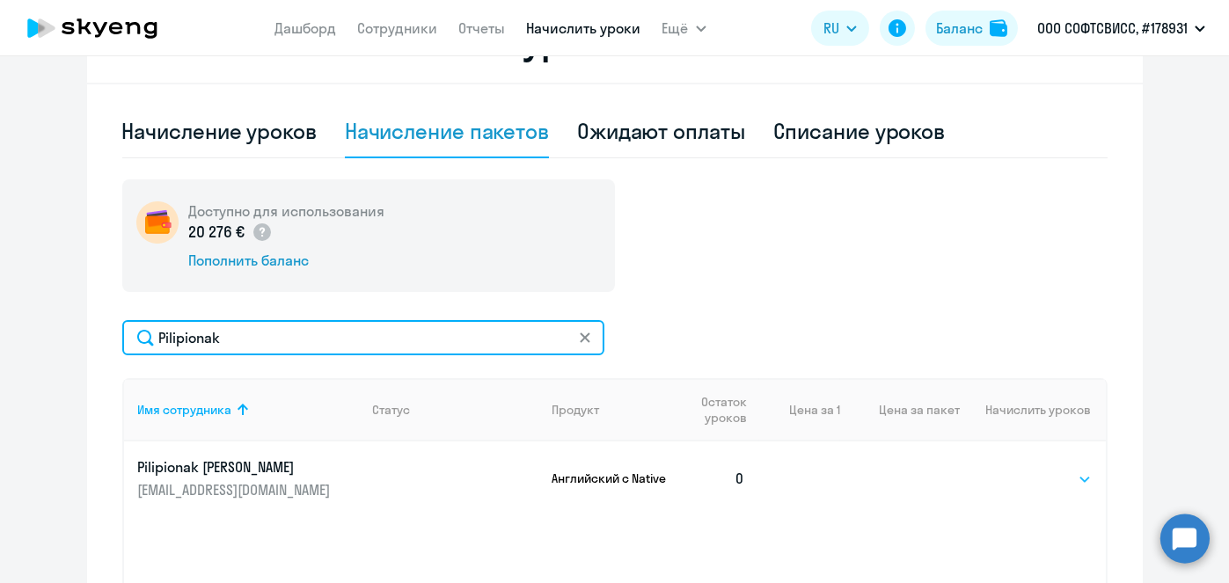
type input "Pilipionak"
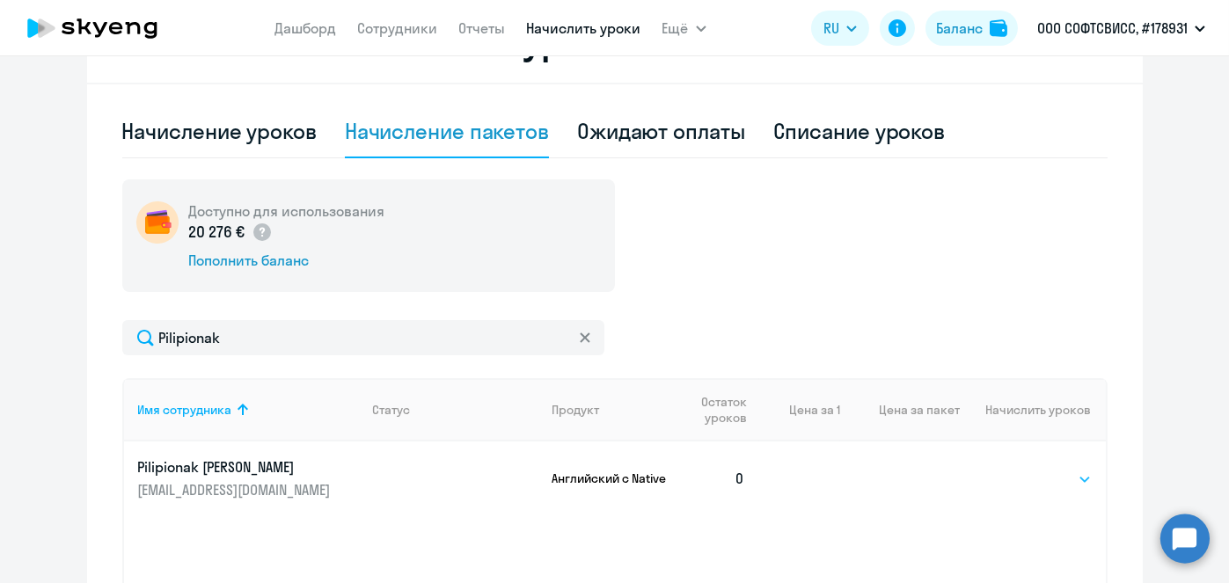
click at [1072, 477] on select "Выбрать 1 4 5 9 10 13" at bounding box center [1056, 479] width 72 height 21
select select "4"
click at [1020, 469] on select "Выбрать 1 4 5 9 10 13" at bounding box center [1056, 479] width 72 height 21
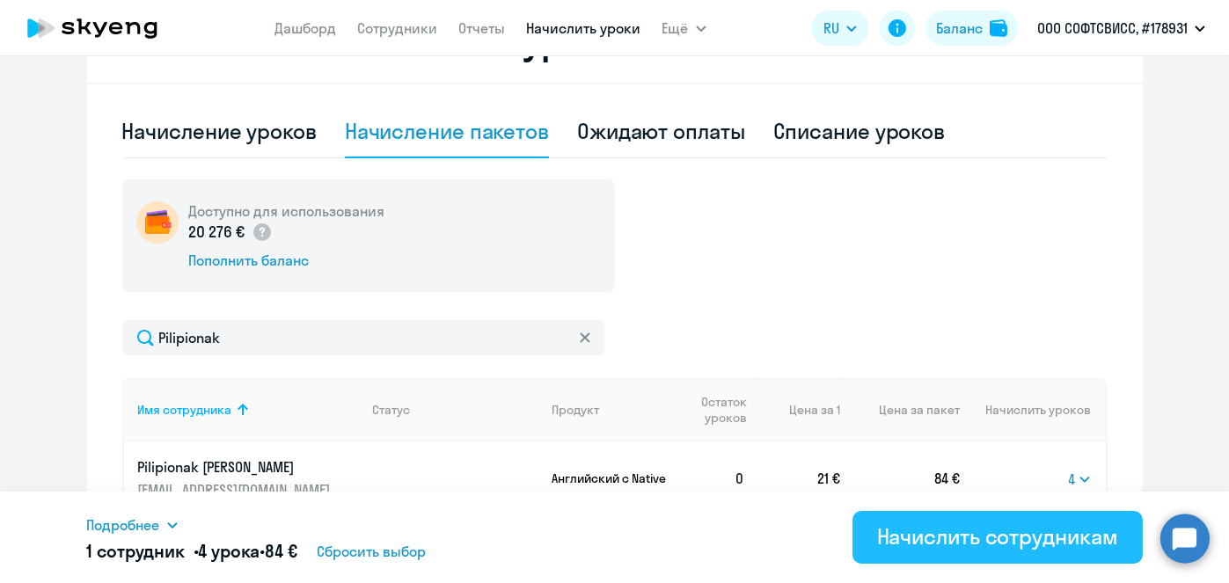
click at [981, 538] on div "Начислить сотрудникам" at bounding box center [997, 537] width 241 height 28
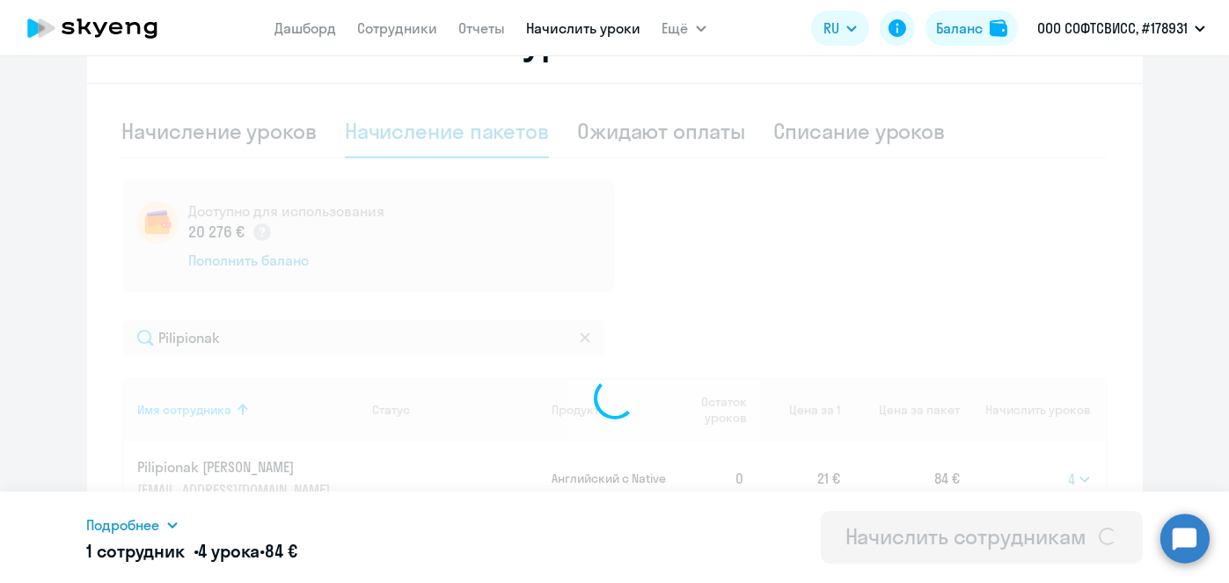
select select
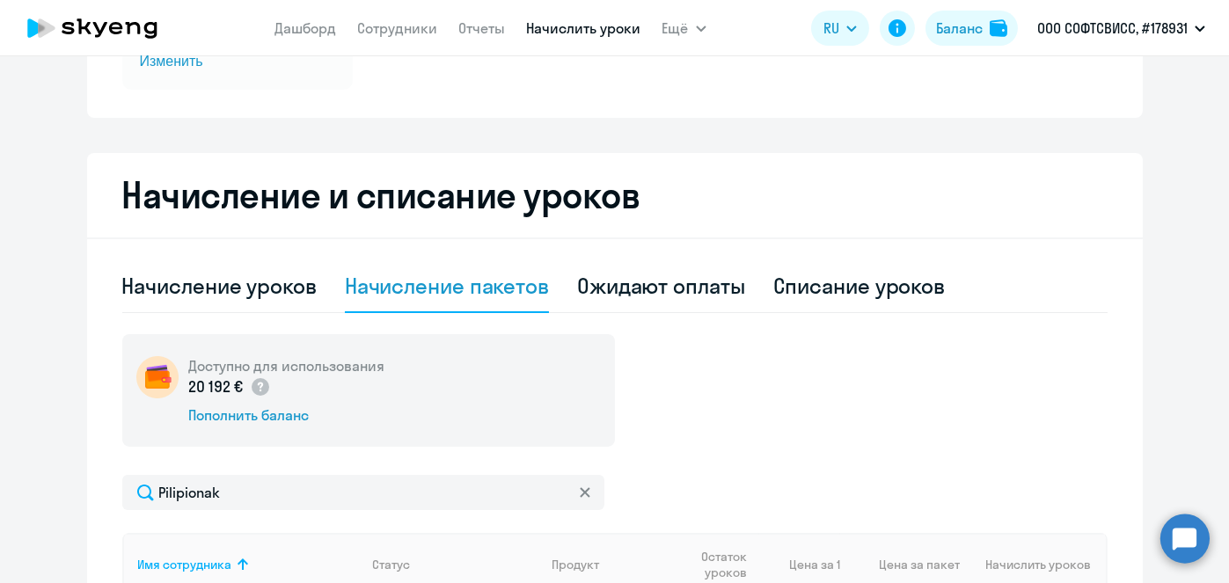
scroll to position [0, 0]
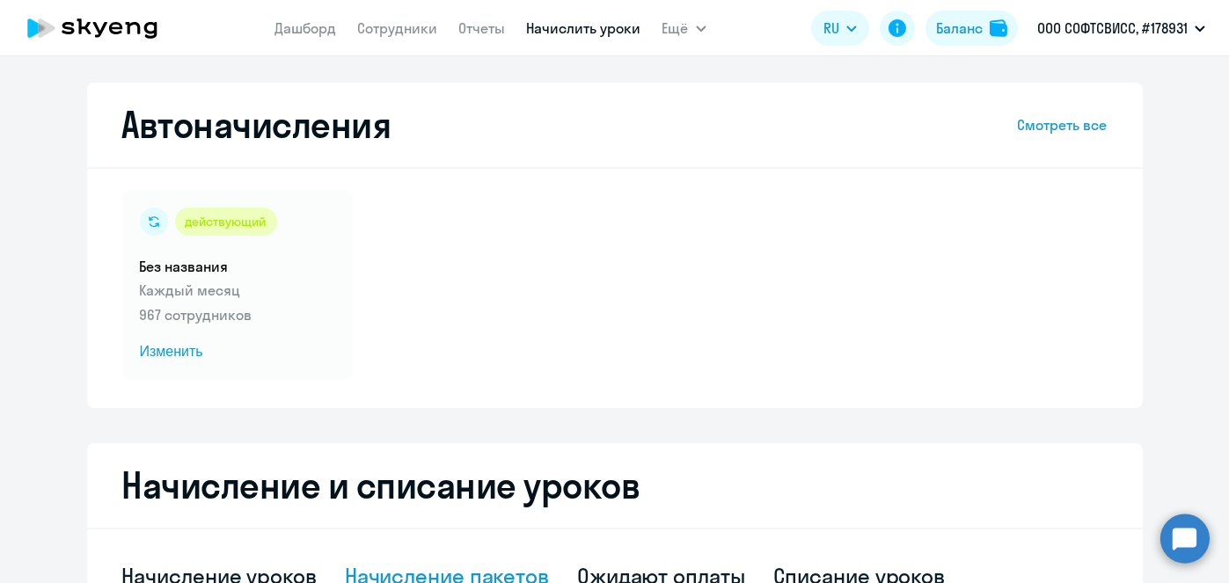
click at [546, 97] on div "Автоначисления Смотреть все действующий Без названия Каждый месяц 967 сотрудник…" at bounding box center [615, 246] width 1056 height 326
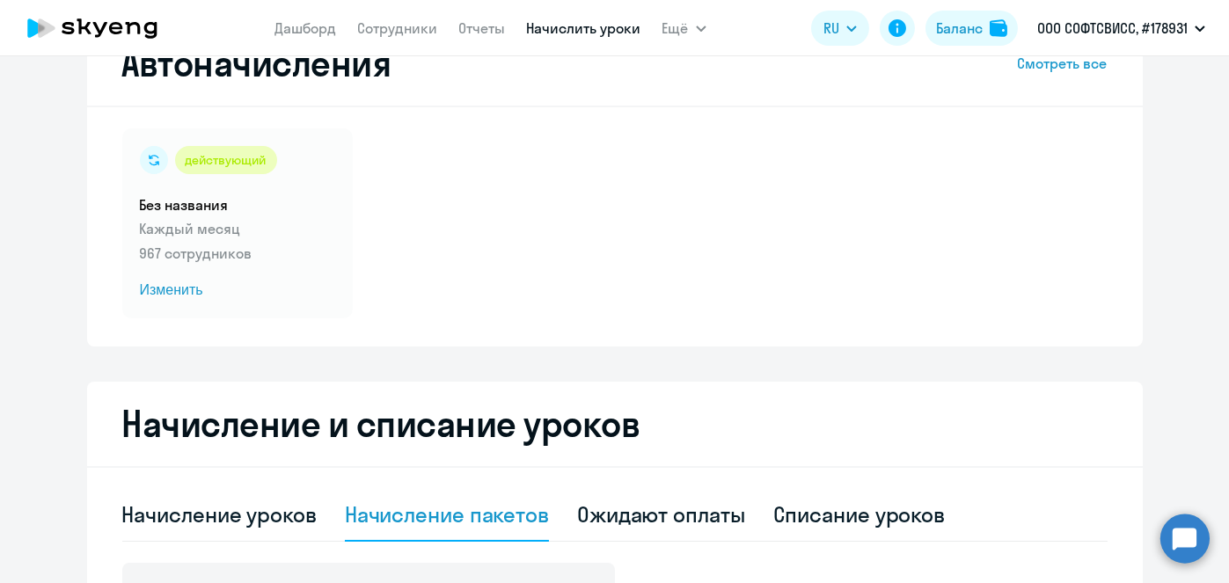
scroll to position [57, 0]
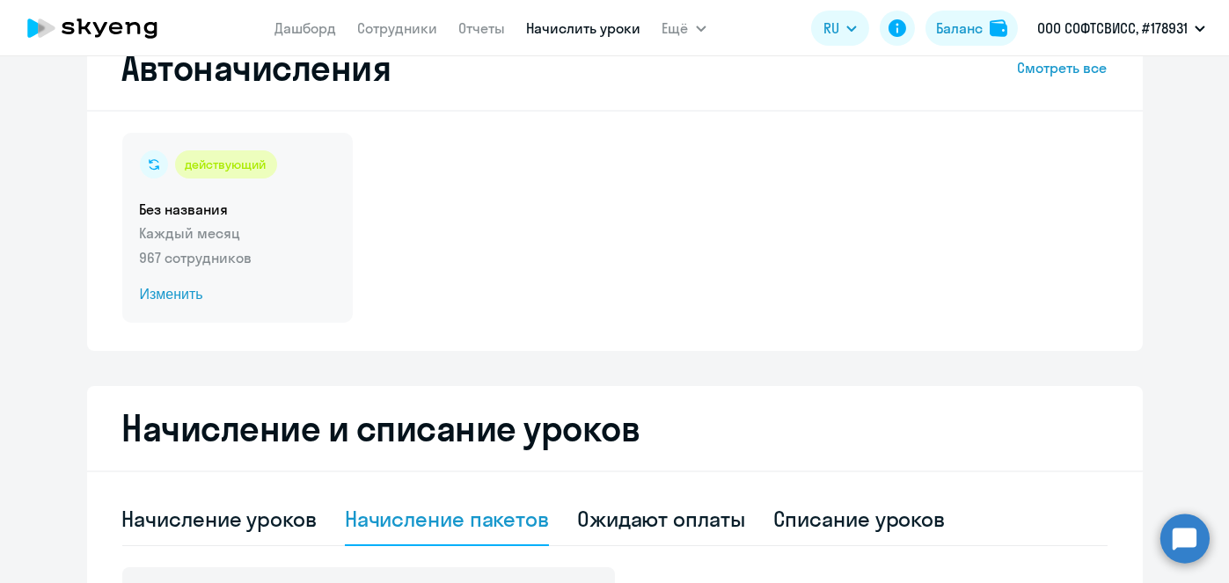
click at [187, 298] on span "Изменить" at bounding box center [237, 294] width 195 height 21
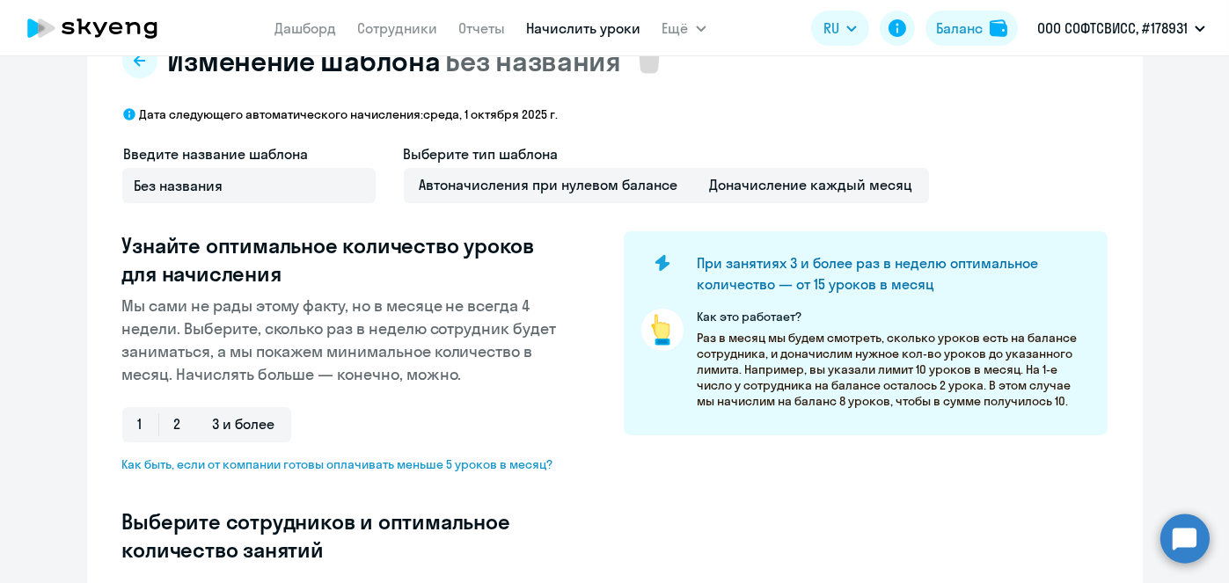
scroll to position [518, 0]
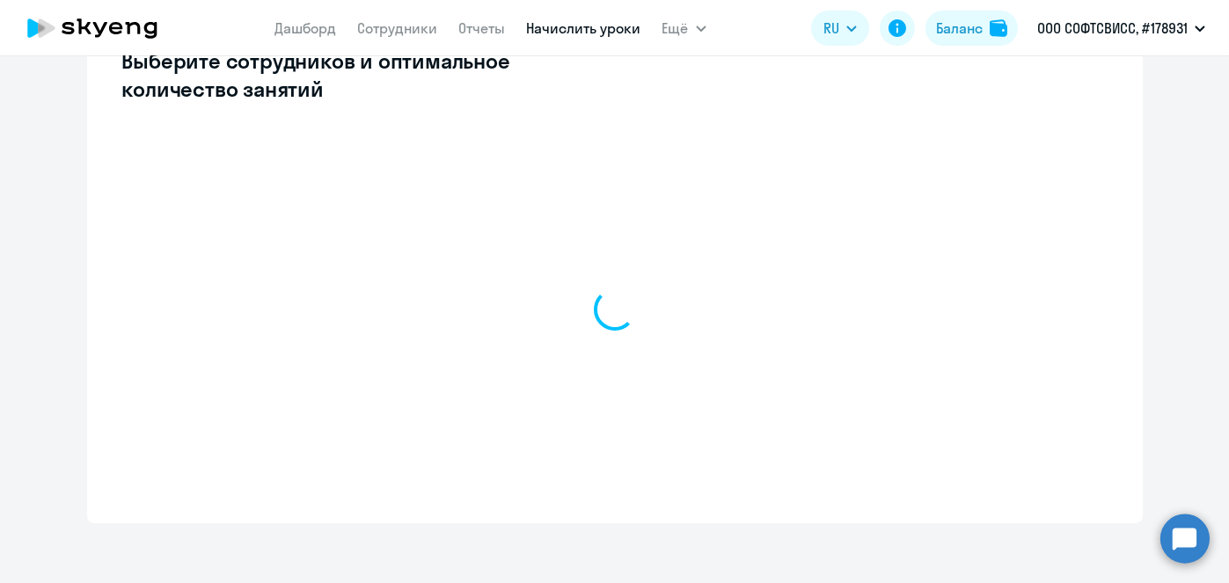
select select "10"
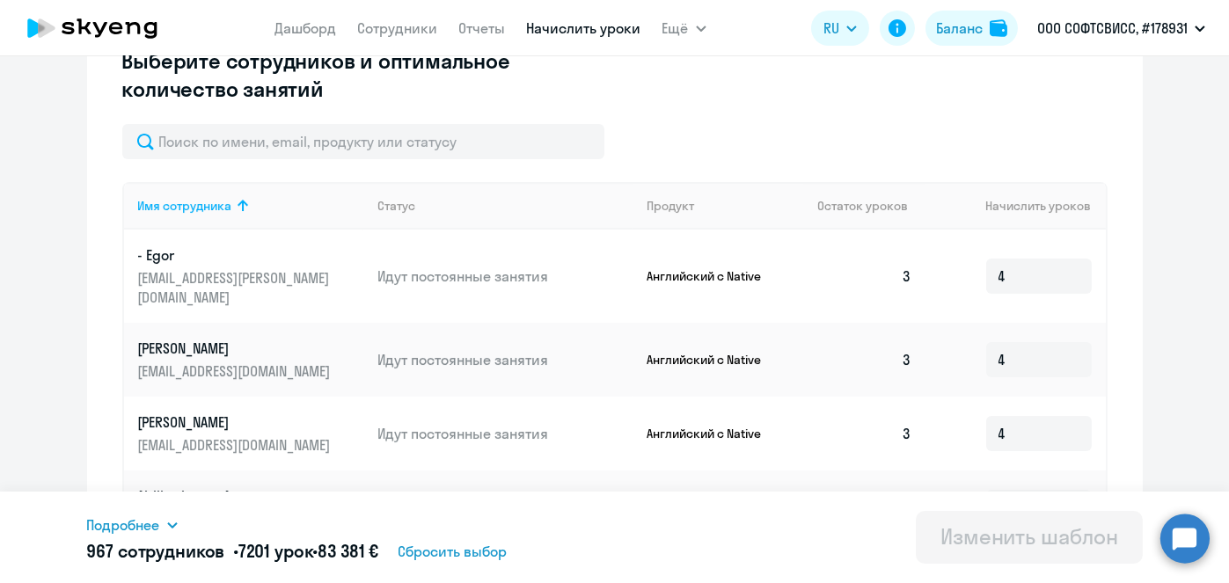
click at [363, 143] on input "text" at bounding box center [363, 141] width 482 height 35
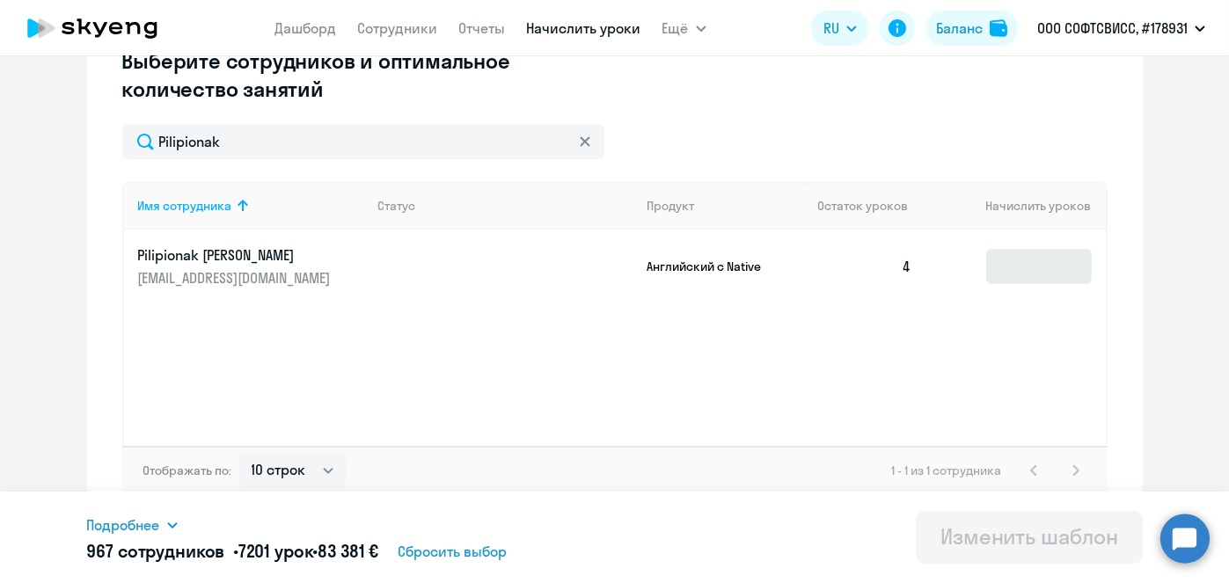
type input "Pilipionak"
click at [1002, 271] on input at bounding box center [1040, 266] width 106 height 35
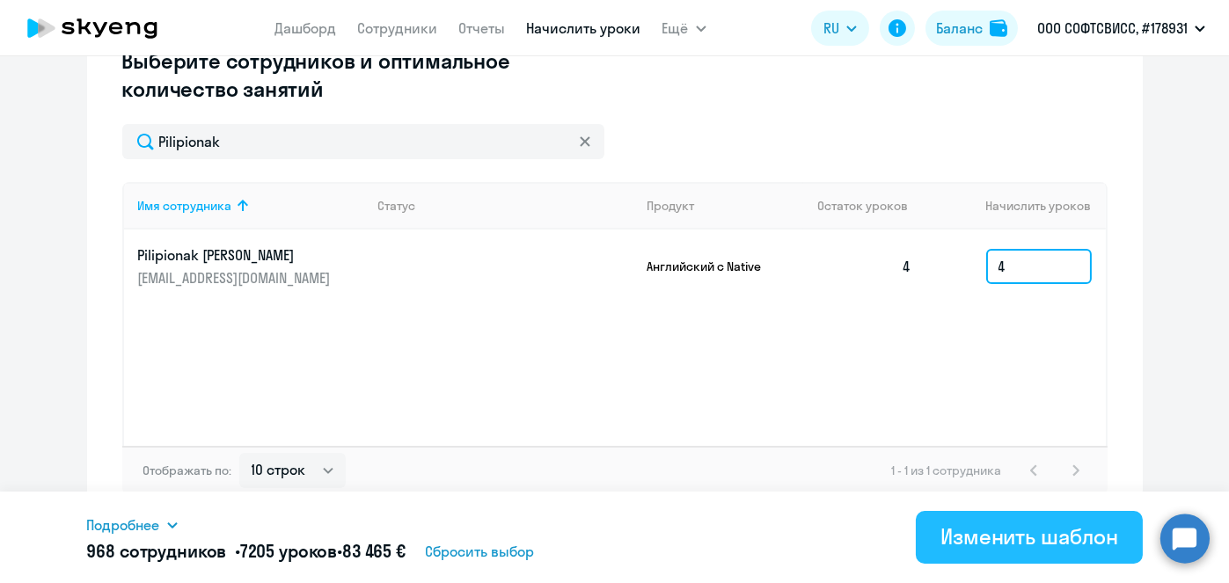
type input "4"
click at [1035, 539] on div "Изменить шаблон" at bounding box center [1030, 537] width 178 height 28
